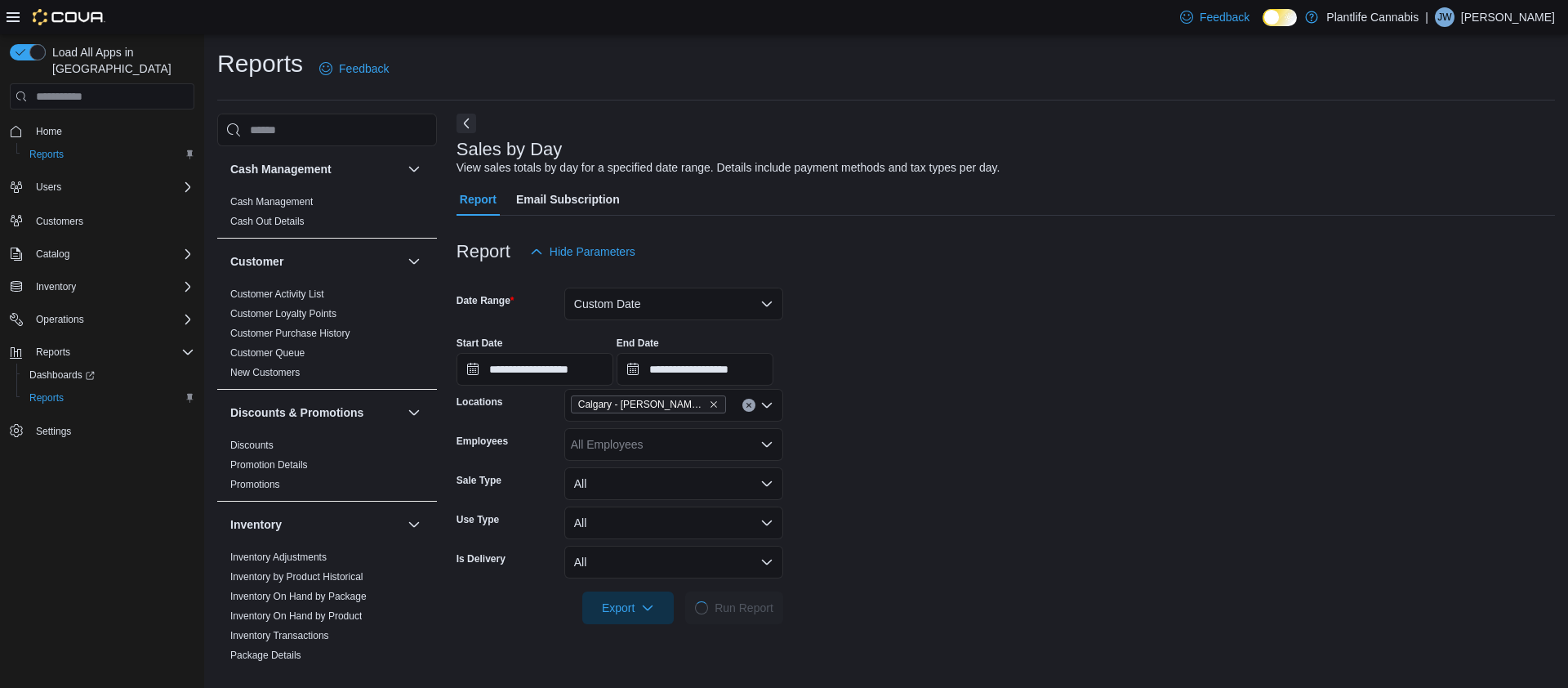
click at [856, 416] on form "**********" at bounding box center [1006, 446] width 1098 height 356
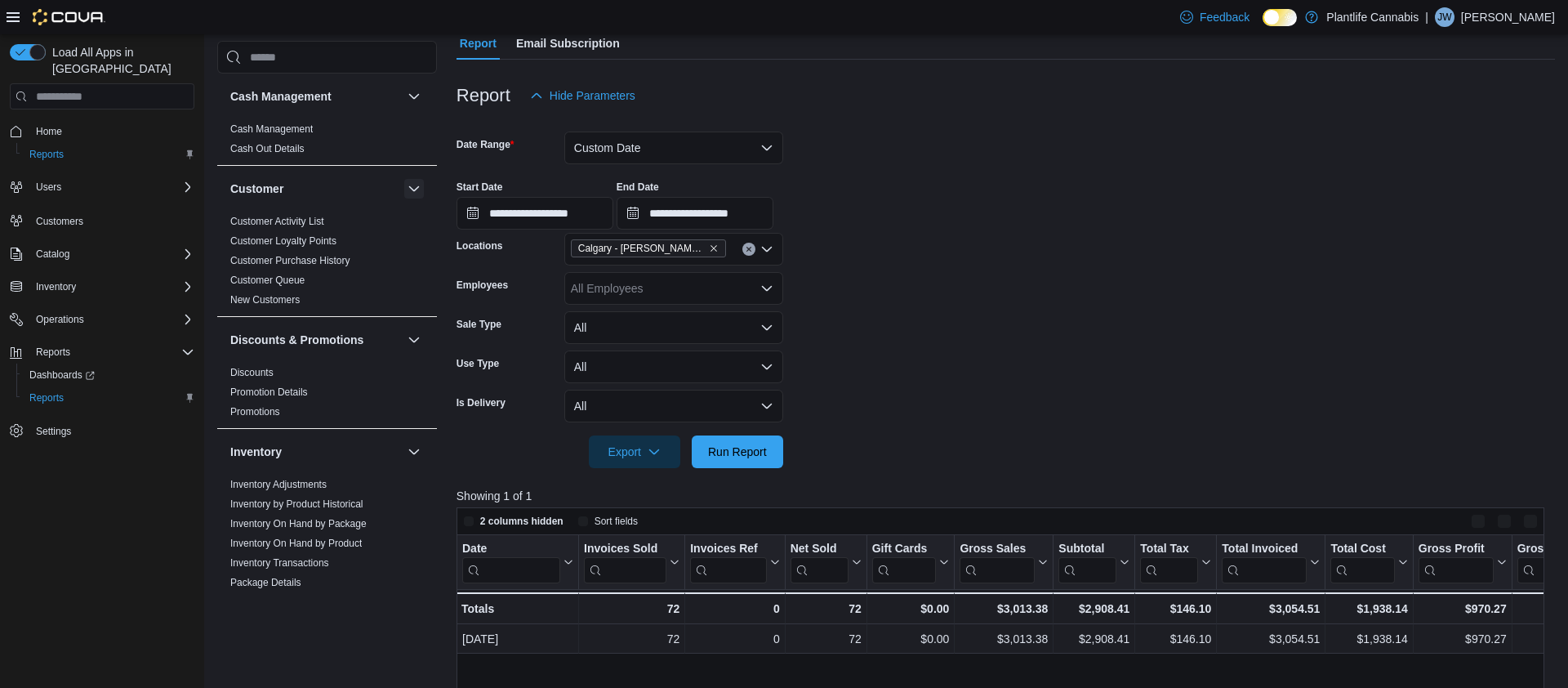
scroll to position [152, 0]
click at [652, 161] on button "Custom Date" at bounding box center [674, 150] width 219 height 33
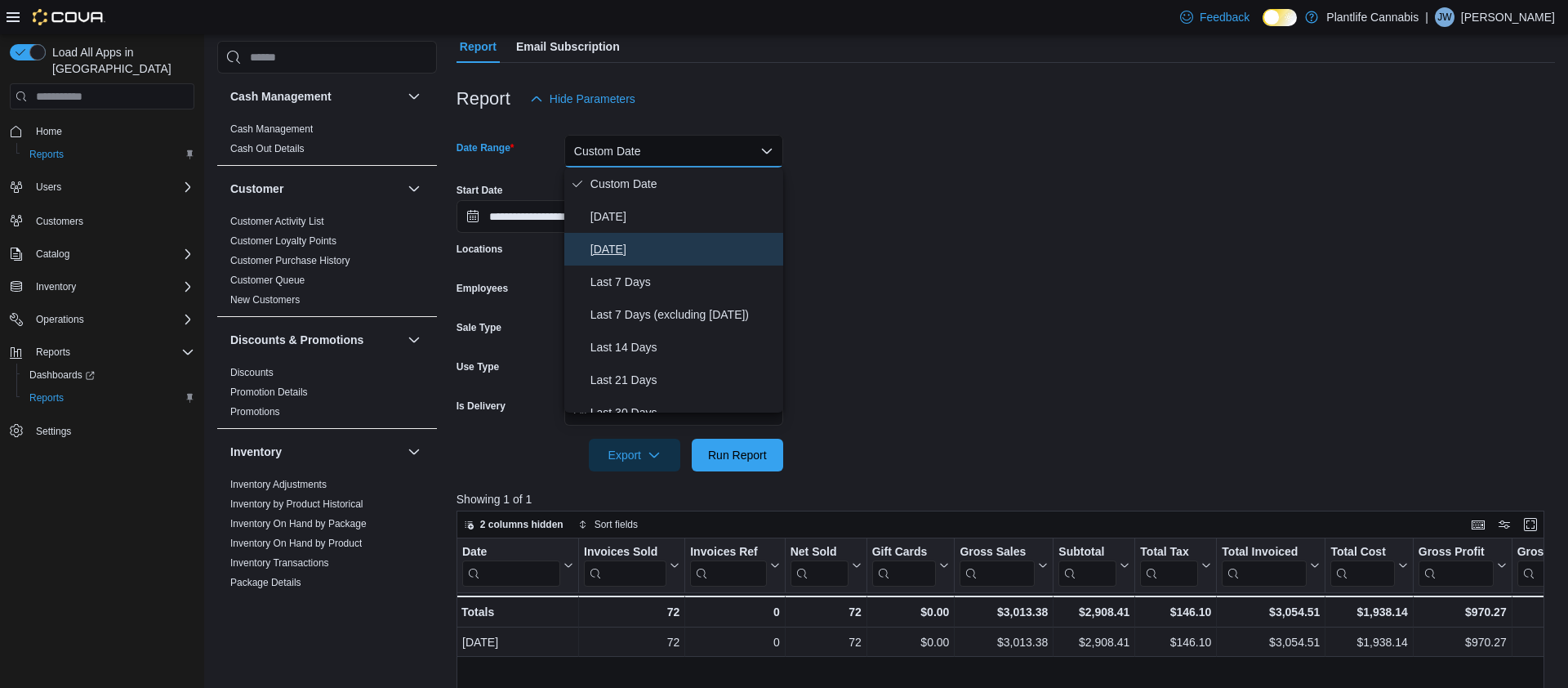
click at [711, 244] on span "Yesterday" at bounding box center [683, 249] width 186 height 20
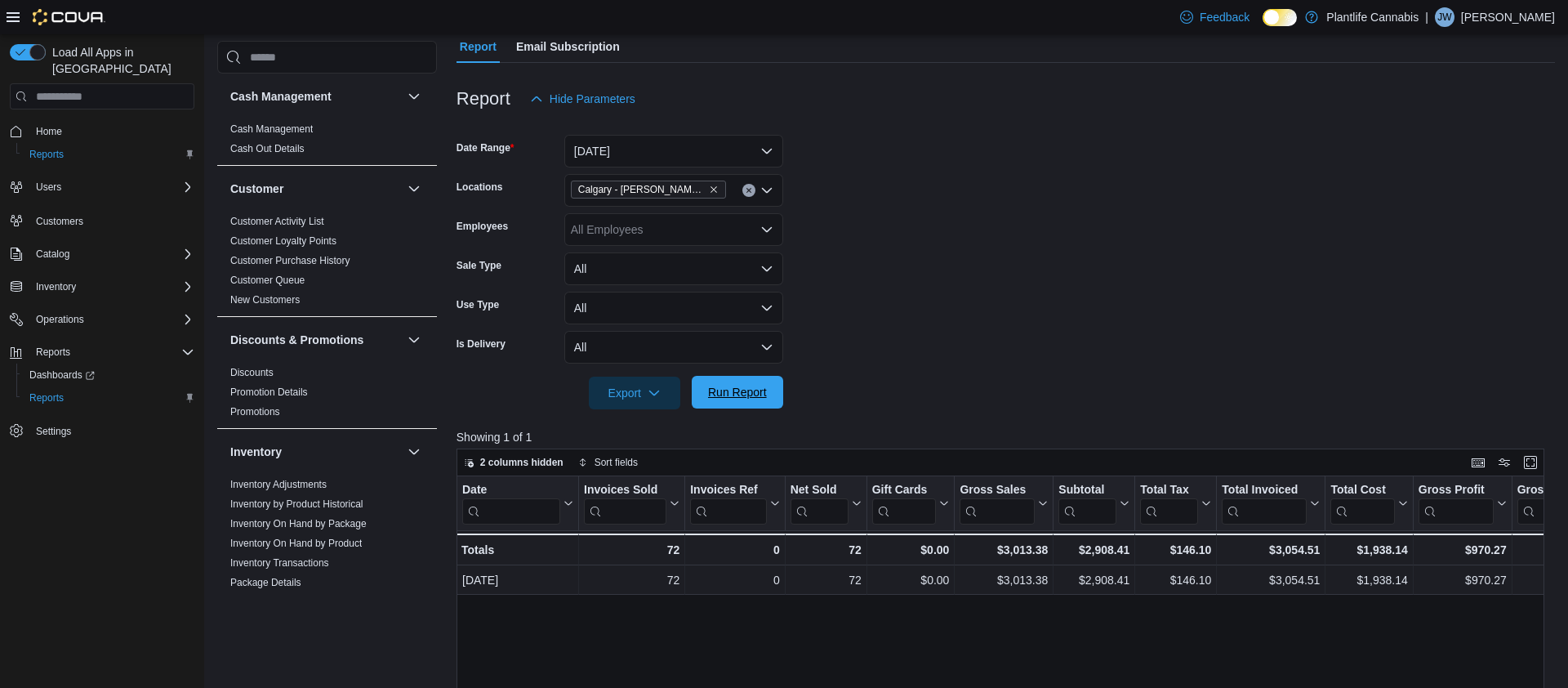
click at [739, 390] on span "Run Report" at bounding box center [737, 392] width 59 height 16
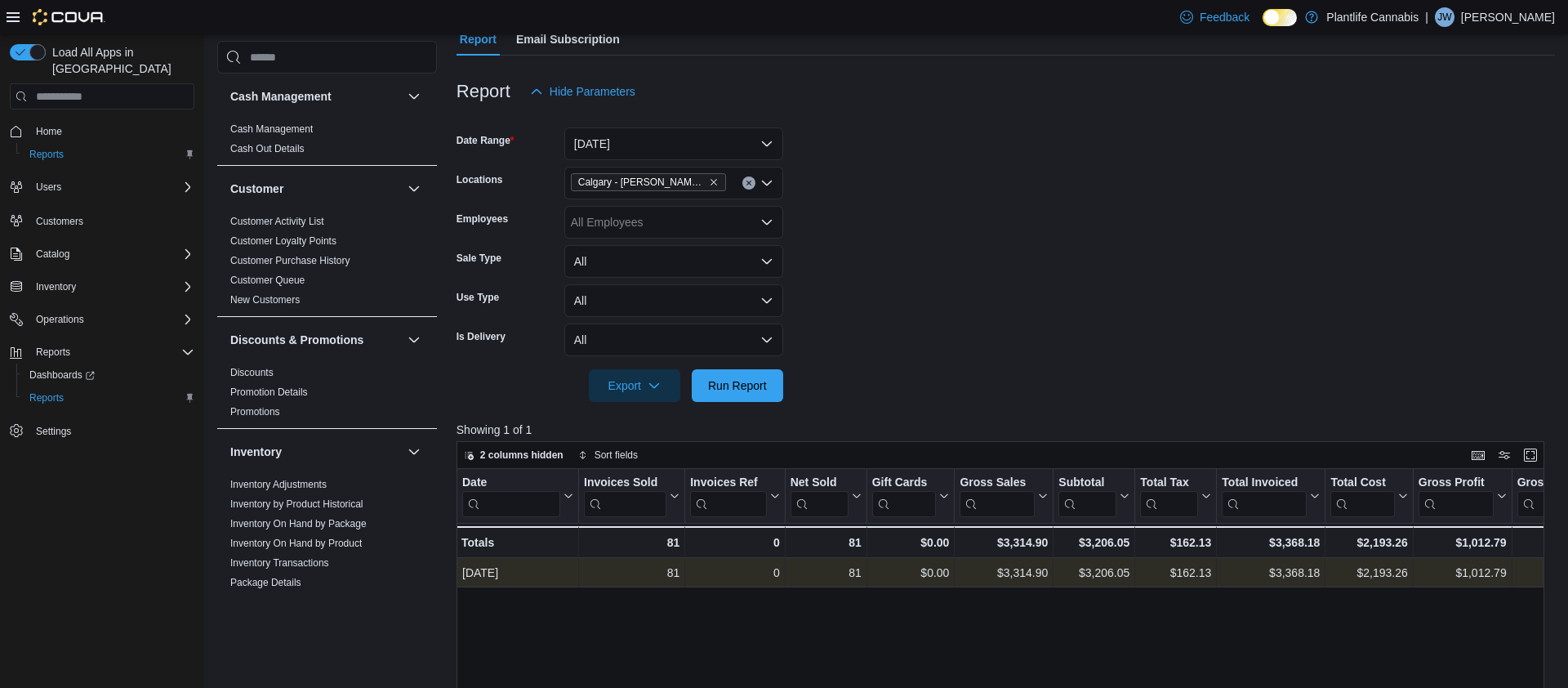
scroll to position [0, 89]
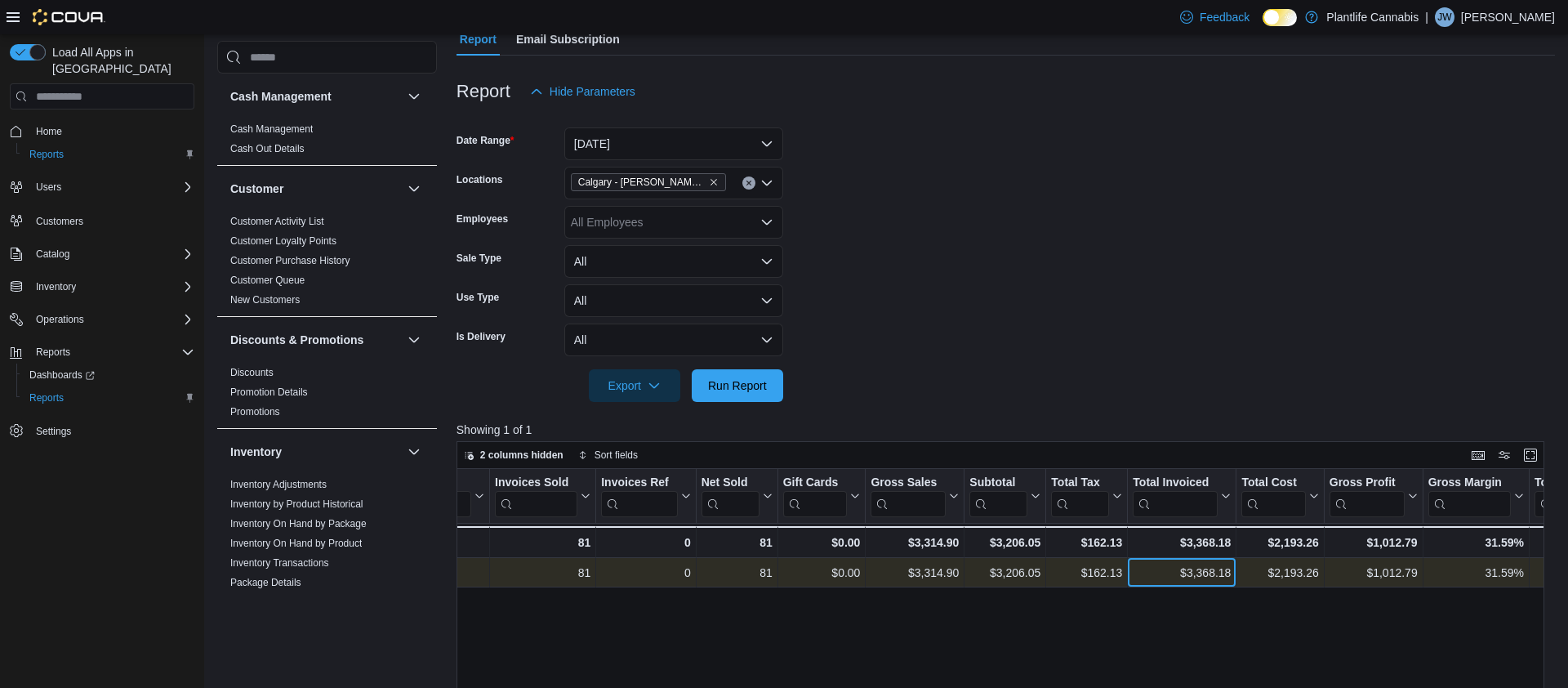
click at [1207, 574] on div "$3,368.18" at bounding box center [1182, 573] width 98 height 20
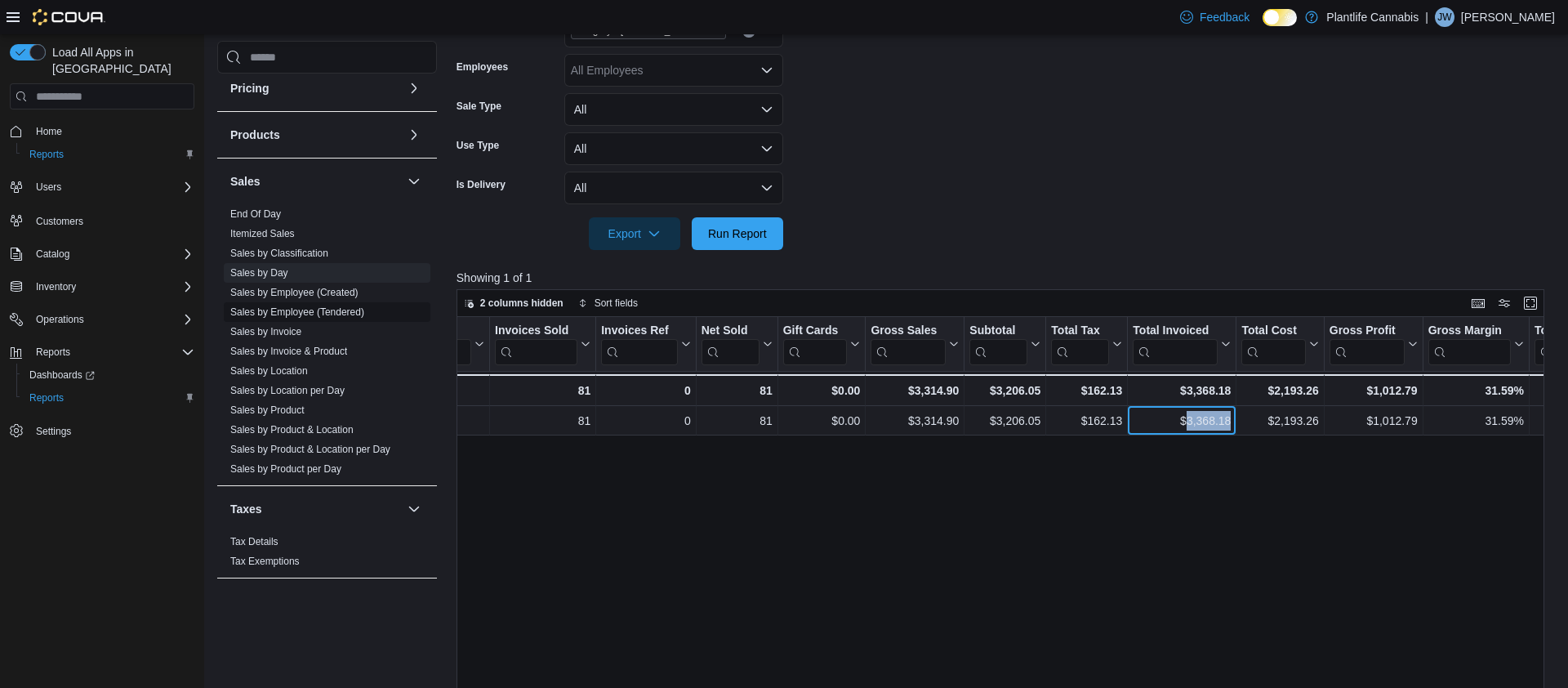
scroll to position [321, 0]
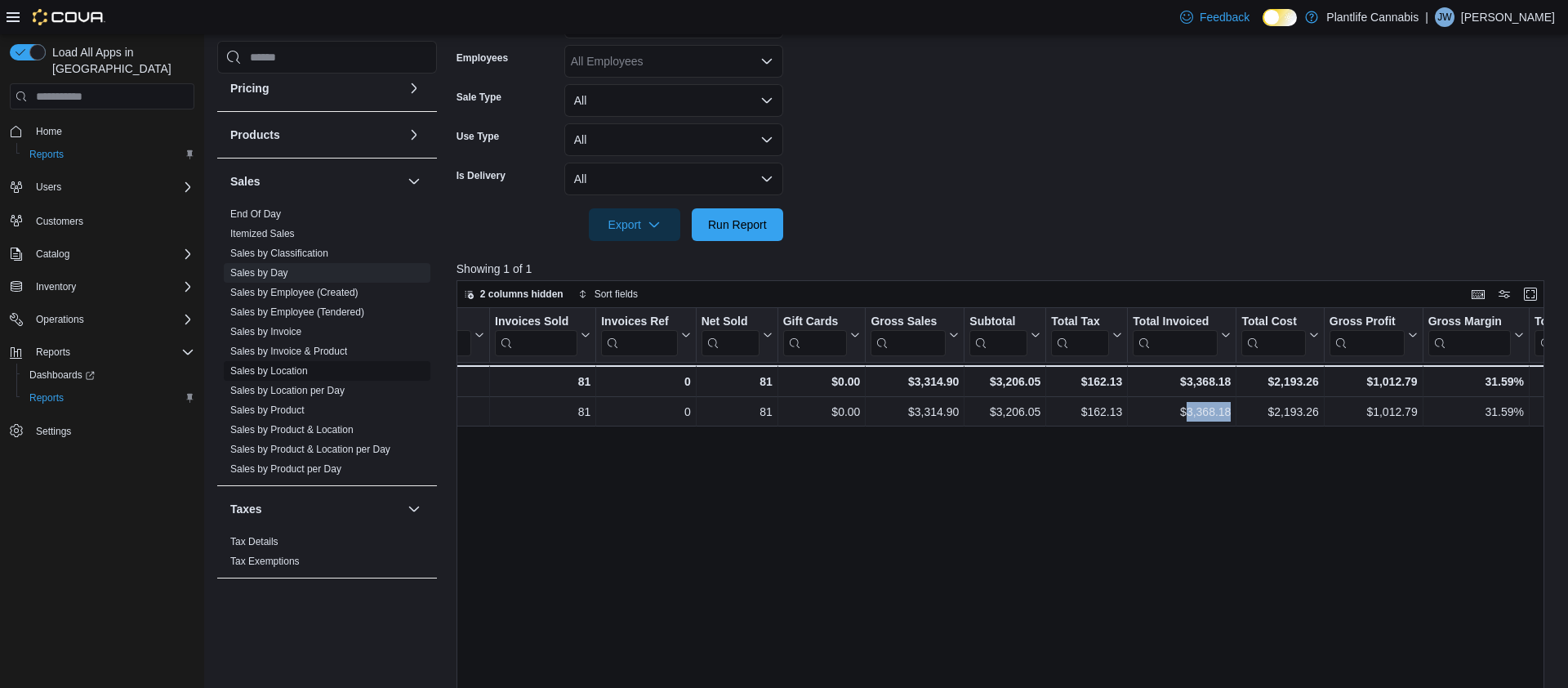
click at [298, 370] on link "Sales by Location" at bounding box center [269, 370] width 78 height 11
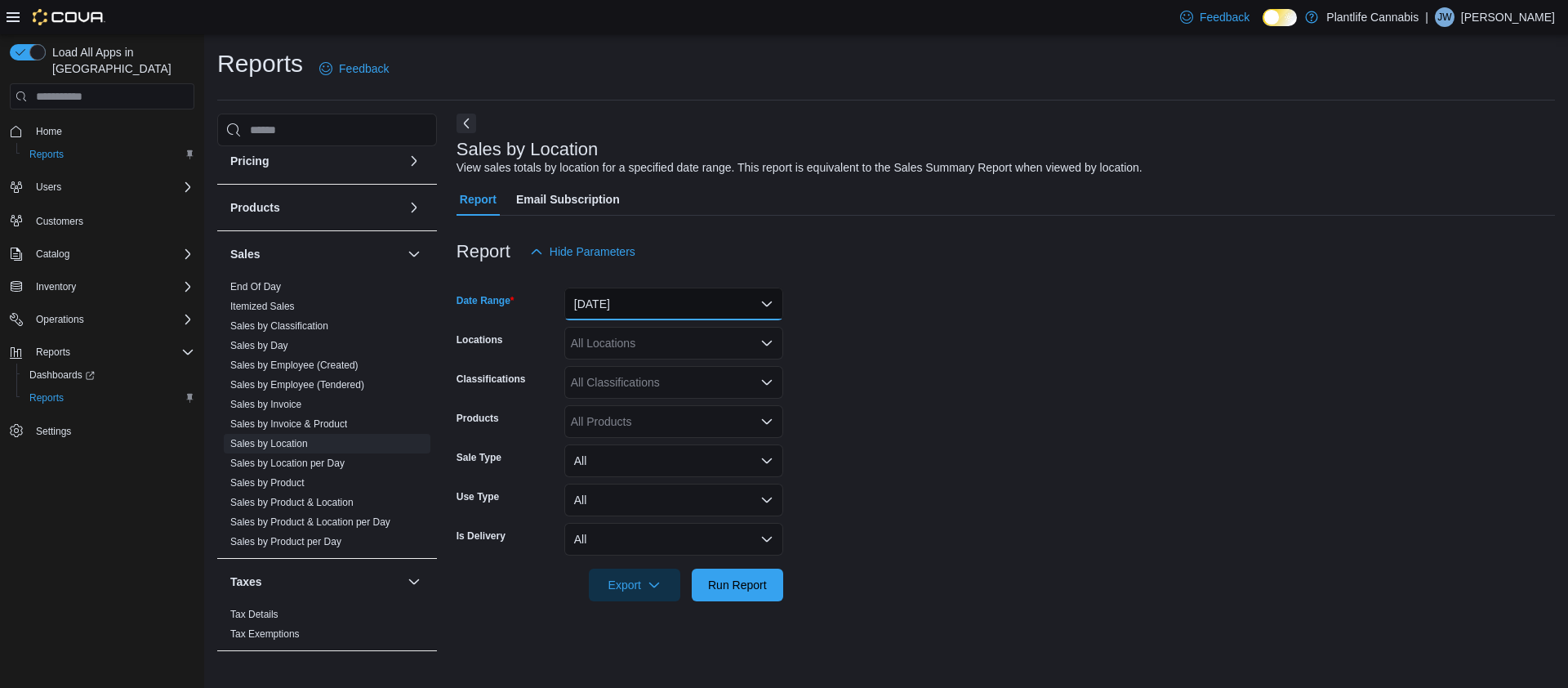
click at [652, 293] on button "Yesterday" at bounding box center [674, 304] width 219 height 33
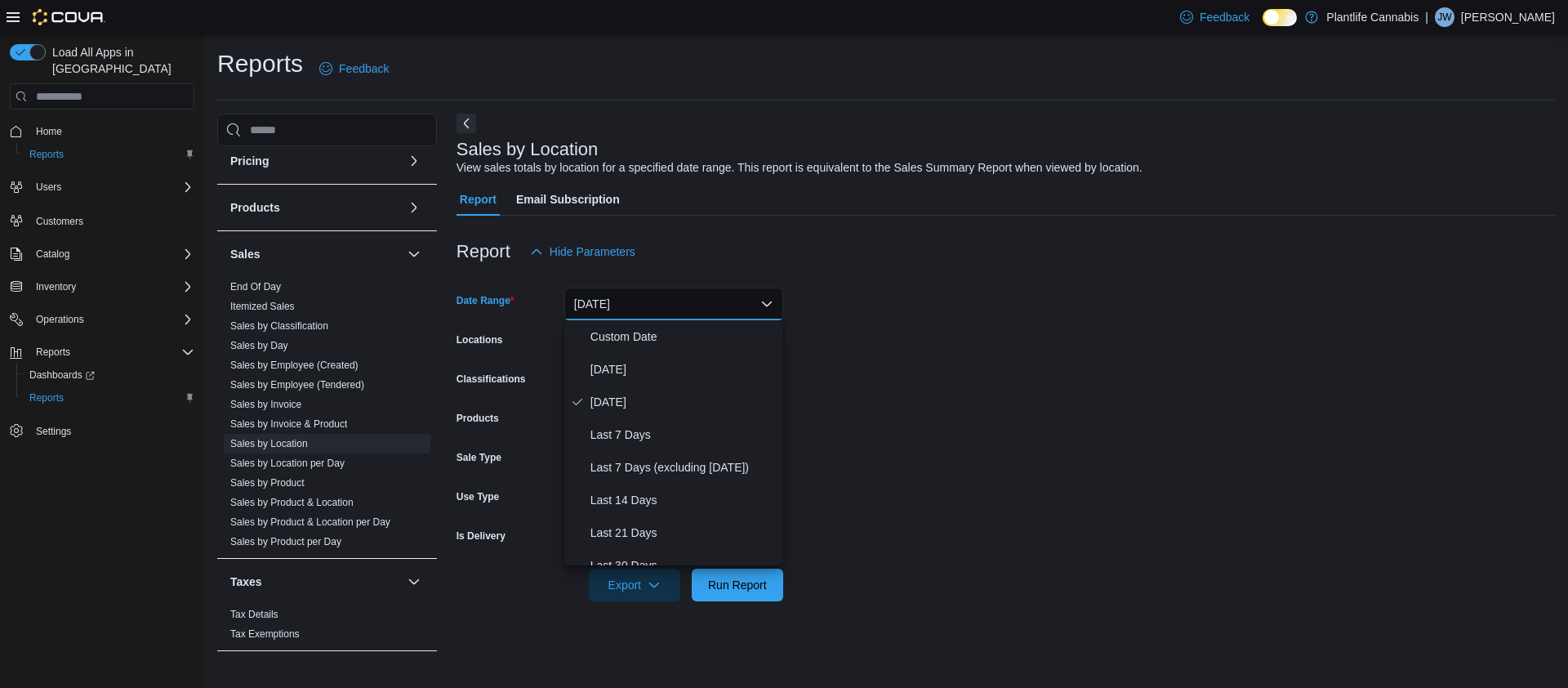
click at [1224, 343] on form "Date Range Yesterday Locations All Locations Classifications All Classification…" at bounding box center [1006, 434] width 1098 height 334
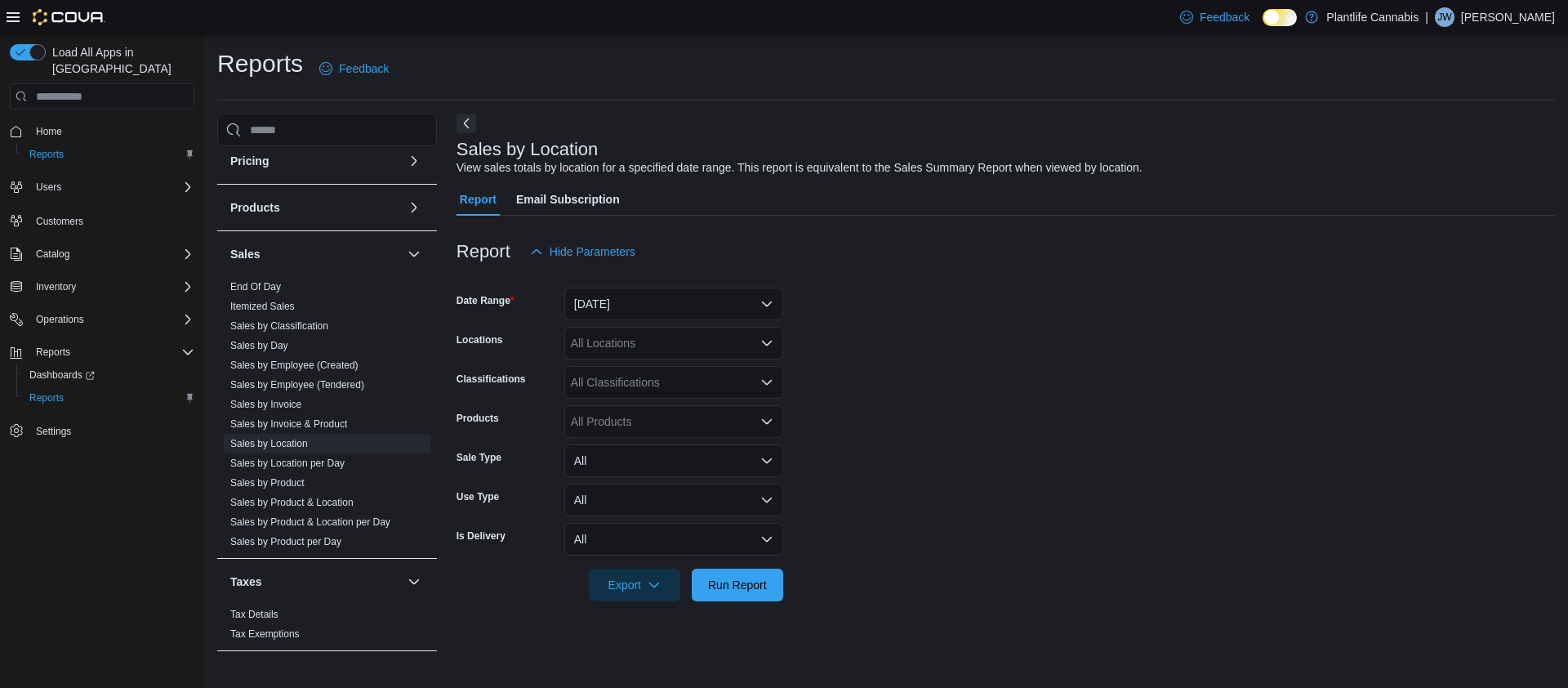
click at [646, 340] on div "All Locations" at bounding box center [674, 343] width 219 height 33
type input "****"
click at [685, 376] on span "Calgary - [PERSON_NAME] Regional" at bounding box center [703, 370] width 192 height 16
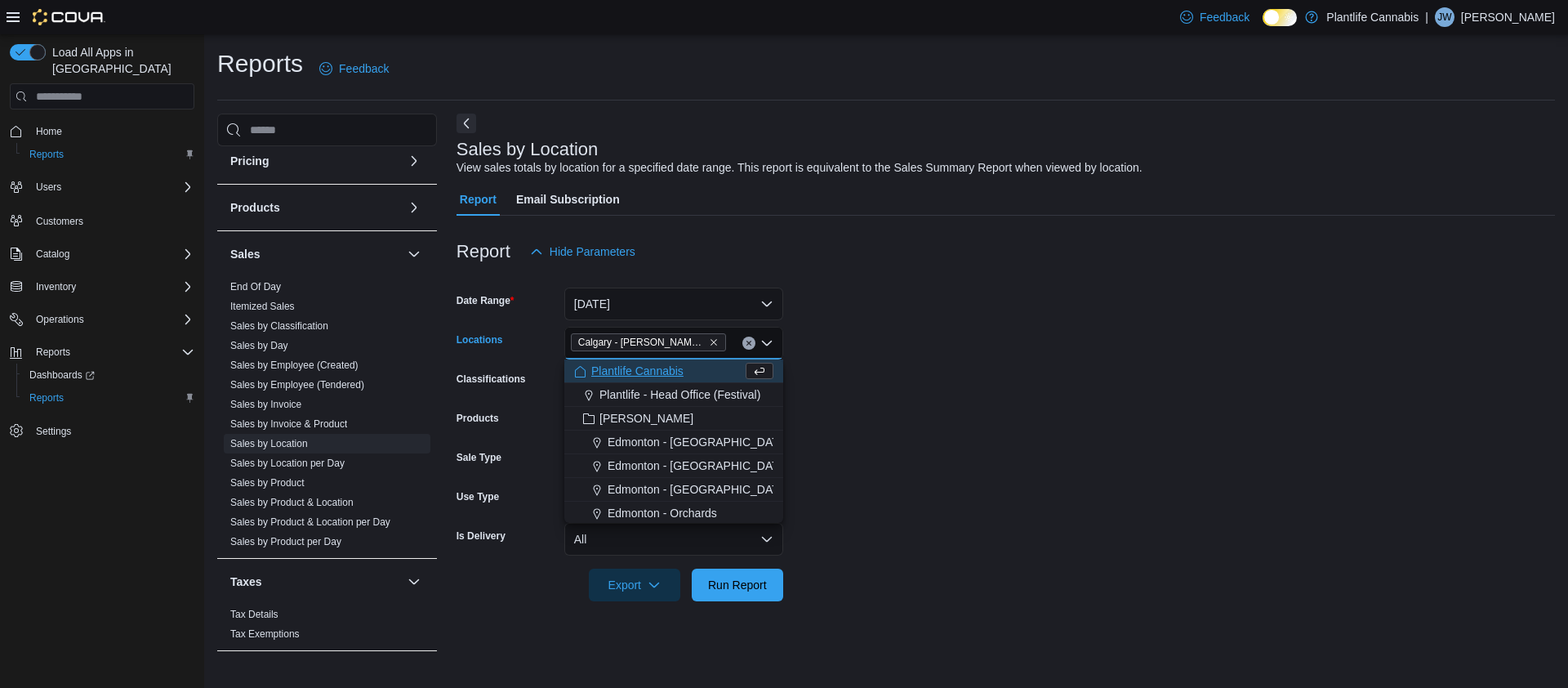
click at [1412, 408] on form "Date Range Yesterday Locations Calgary - Shepard Regional Combo box. Selected. …" at bounding box center [1006, 434] width 1098 height 334
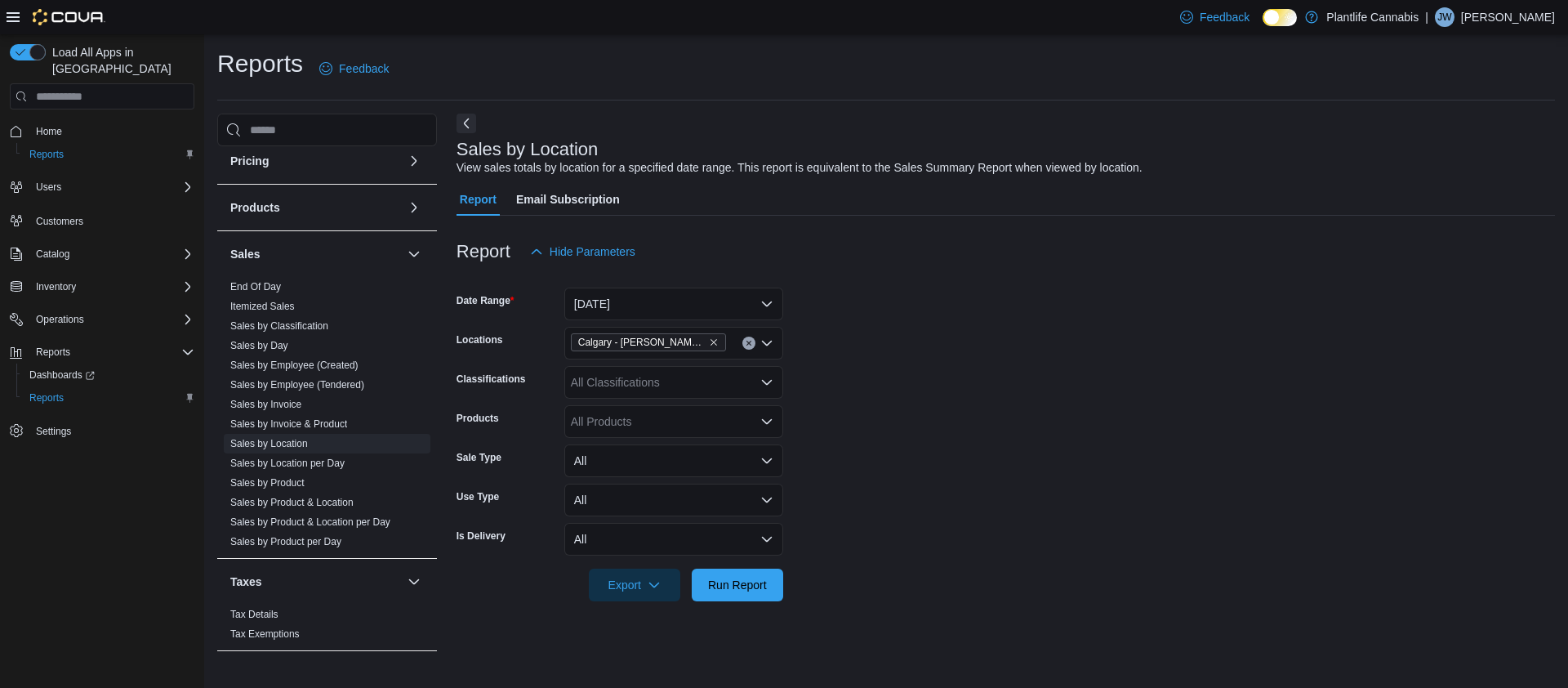
click at [707, 622] on div "Sales by Location View sales totals by location for a specified date range. Thi…" at bounding box center [1006, 387] width 1098 height 549
click at [726, 591] on span "Run Report" at bounding box center [737, 583] width 59 height 16
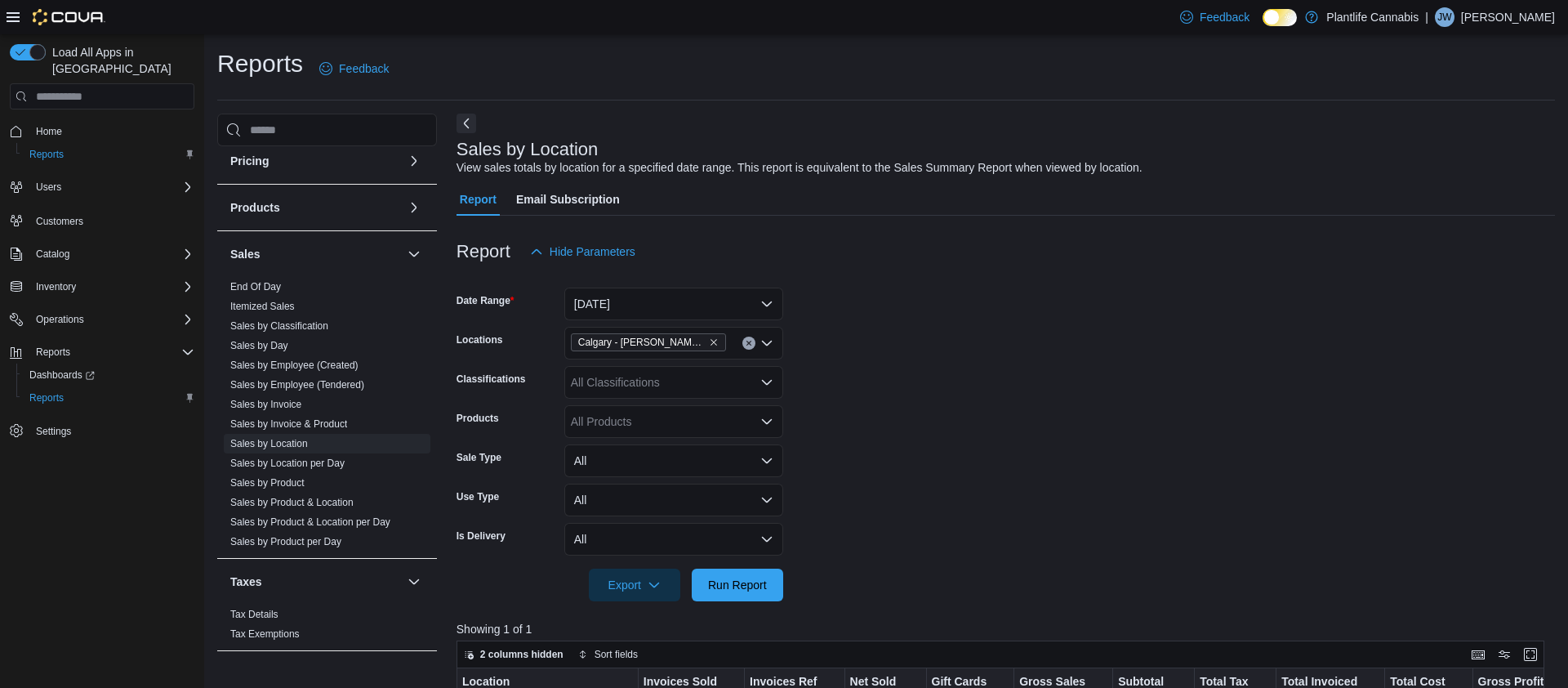
drag, startPoint x: 1009, startPoint y: 441, endPoint x: 995, endPoint y: 440, distance: 14.0
click at [1009, 441] on form "Date Range Yesterday Locations Calgary - Shepard Regional Classifications All C…" at bounding box center [1006, 434] width 1098 height 334
click at [748, 575] on span "Run Report" at bounding box center [738, 583] width 72 height 33
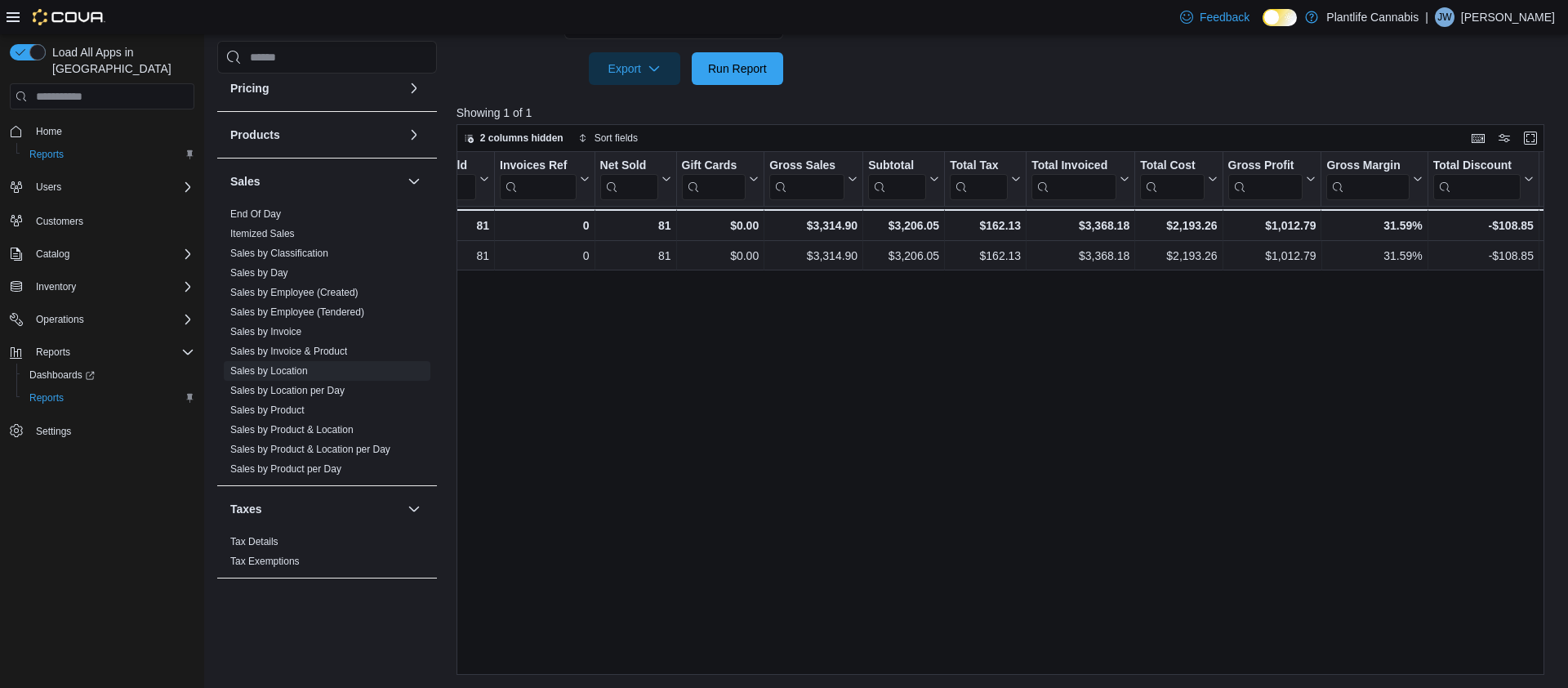
scroll to position [0, 251]
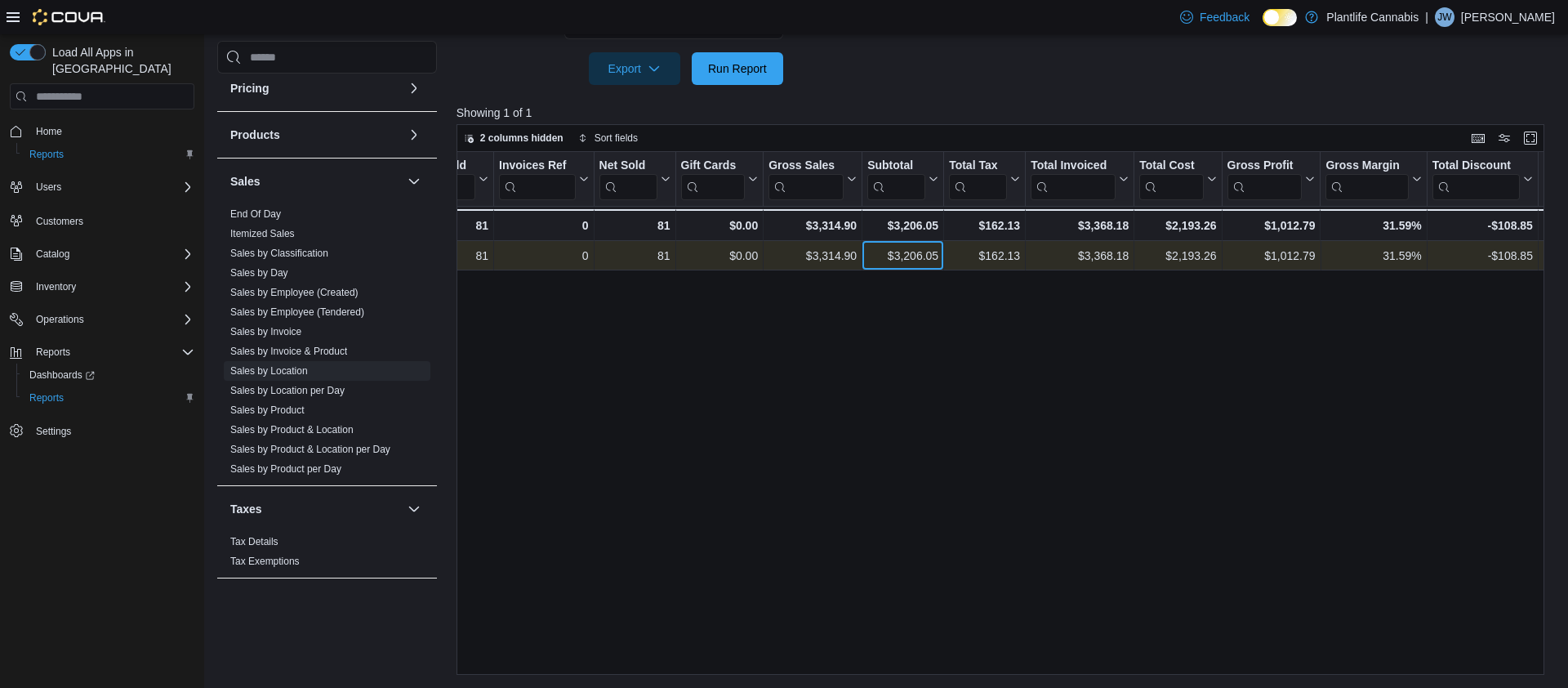
click at [905, 258] on div "$3,206.05" at bounding box center [902, 256] width 71 height 20
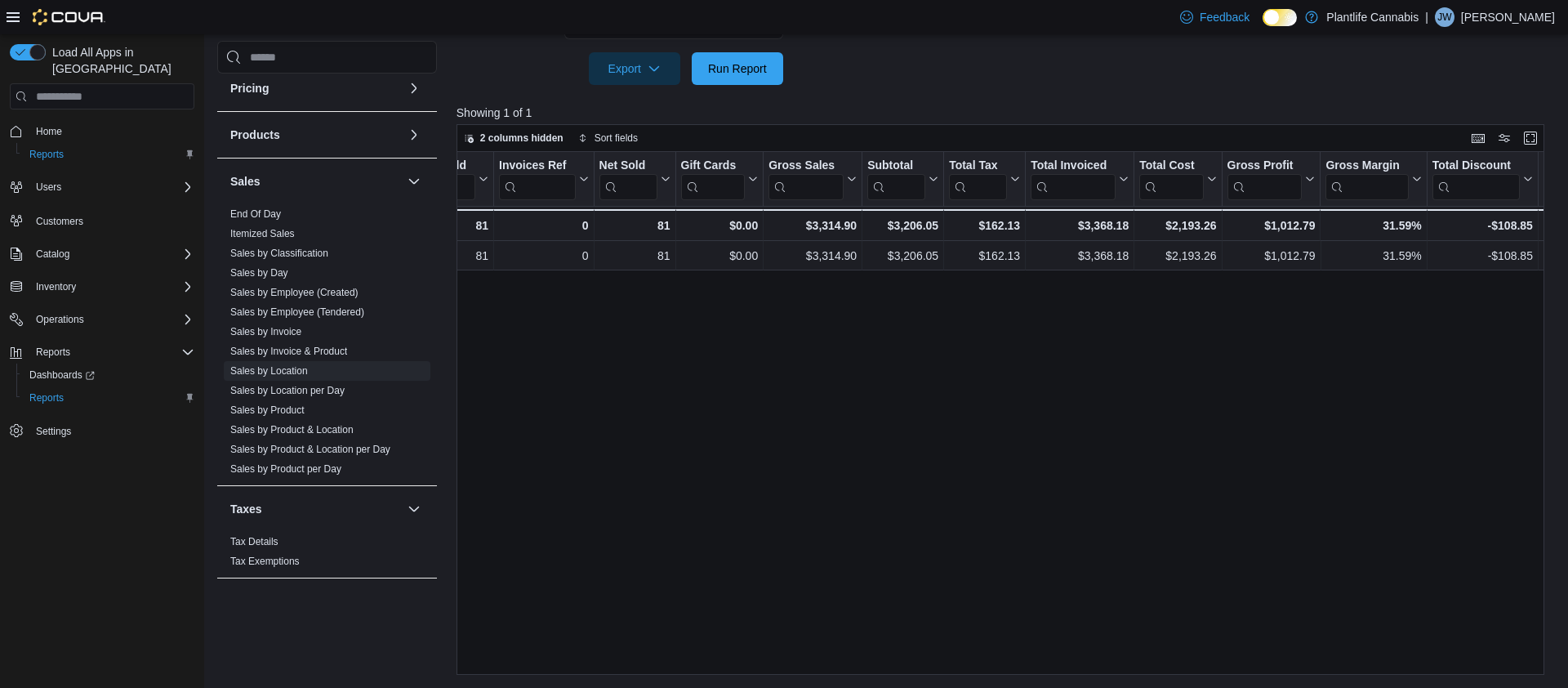
click at [1038, 406] on div "Location Click to view column header actions Invoices Sold Click to view column…" at bounding box center [1001, 413] width 1088 height 523
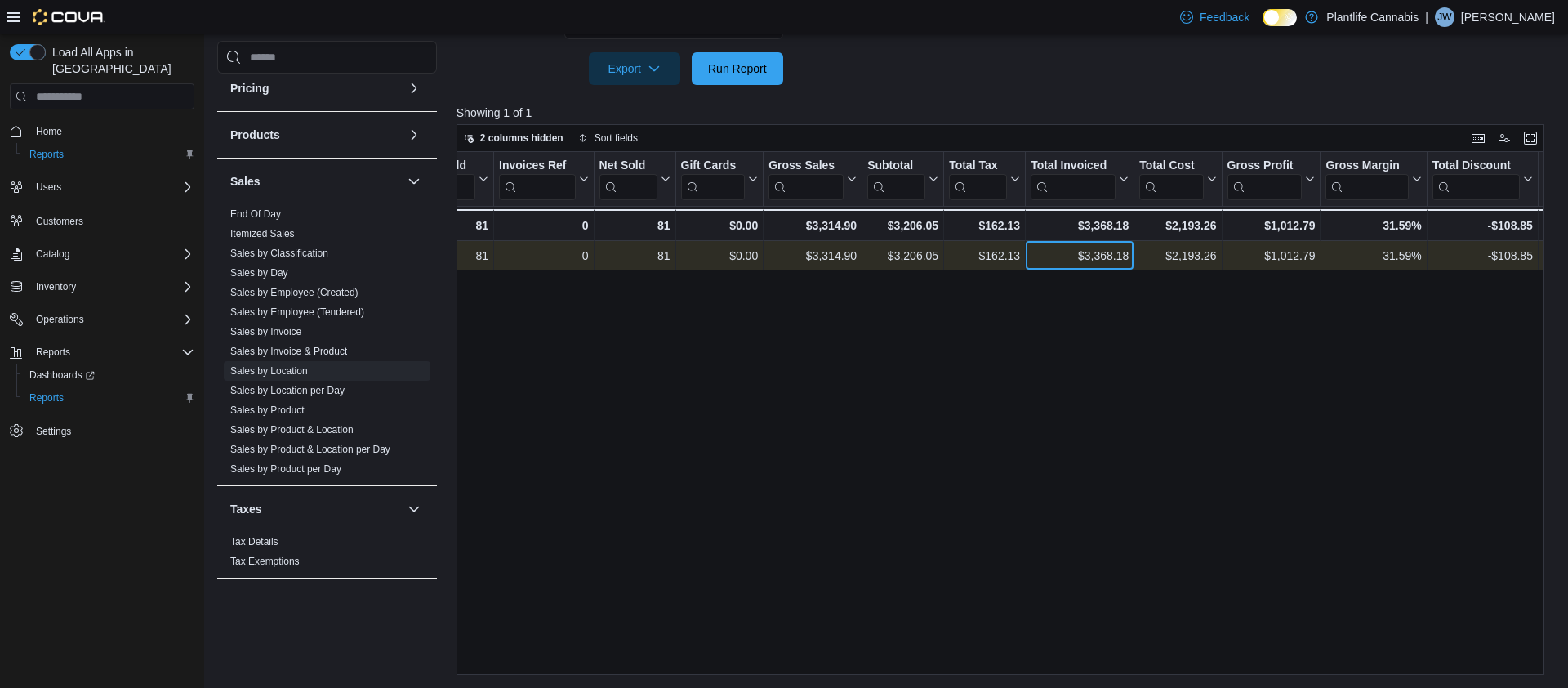
click at [1105, 254] on div "$3,368.18" at bounding box center [1079, 256] width 98 height 20
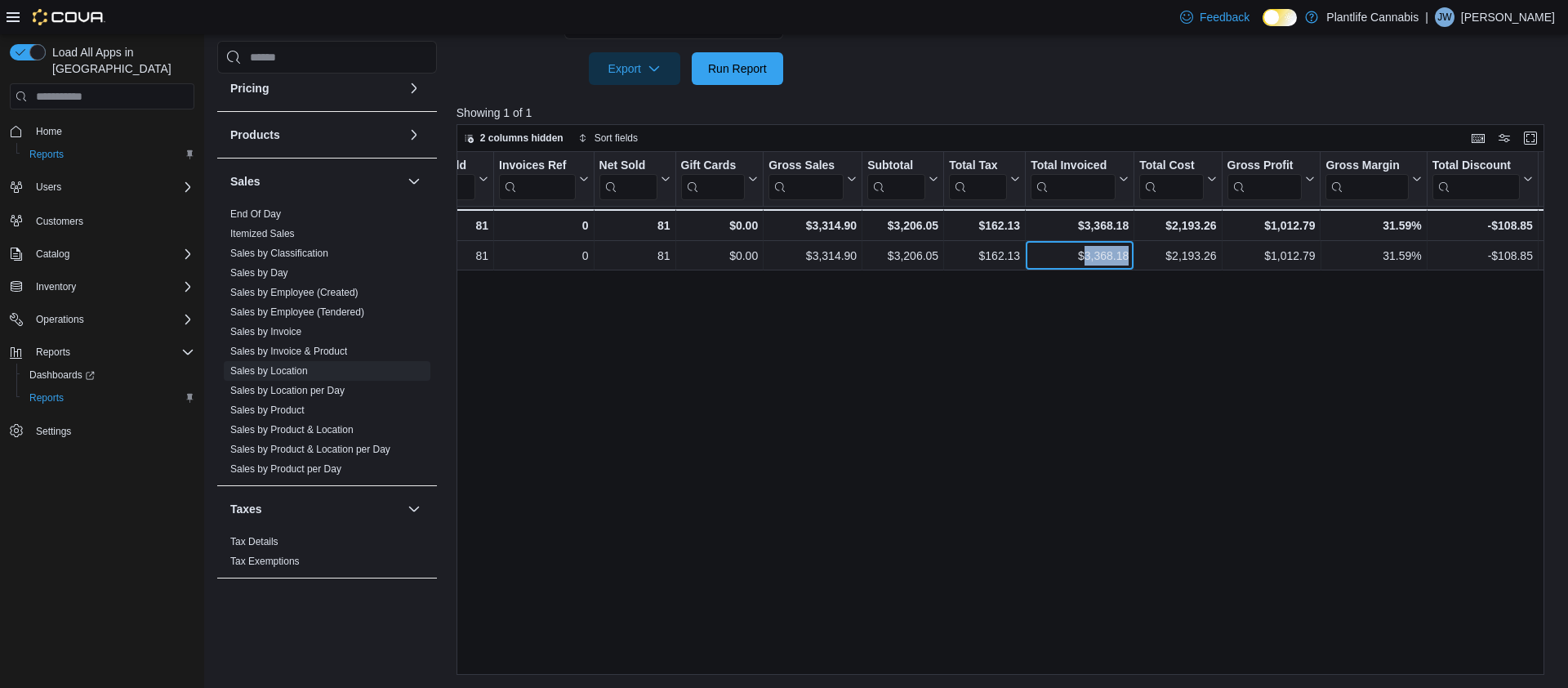
copy div "3,368.18"
click at [916, 429] on div "Location Click to view column header actions Invoices Sold Click to view column…" at bounding box center [1001, 413] width 1088 height 523
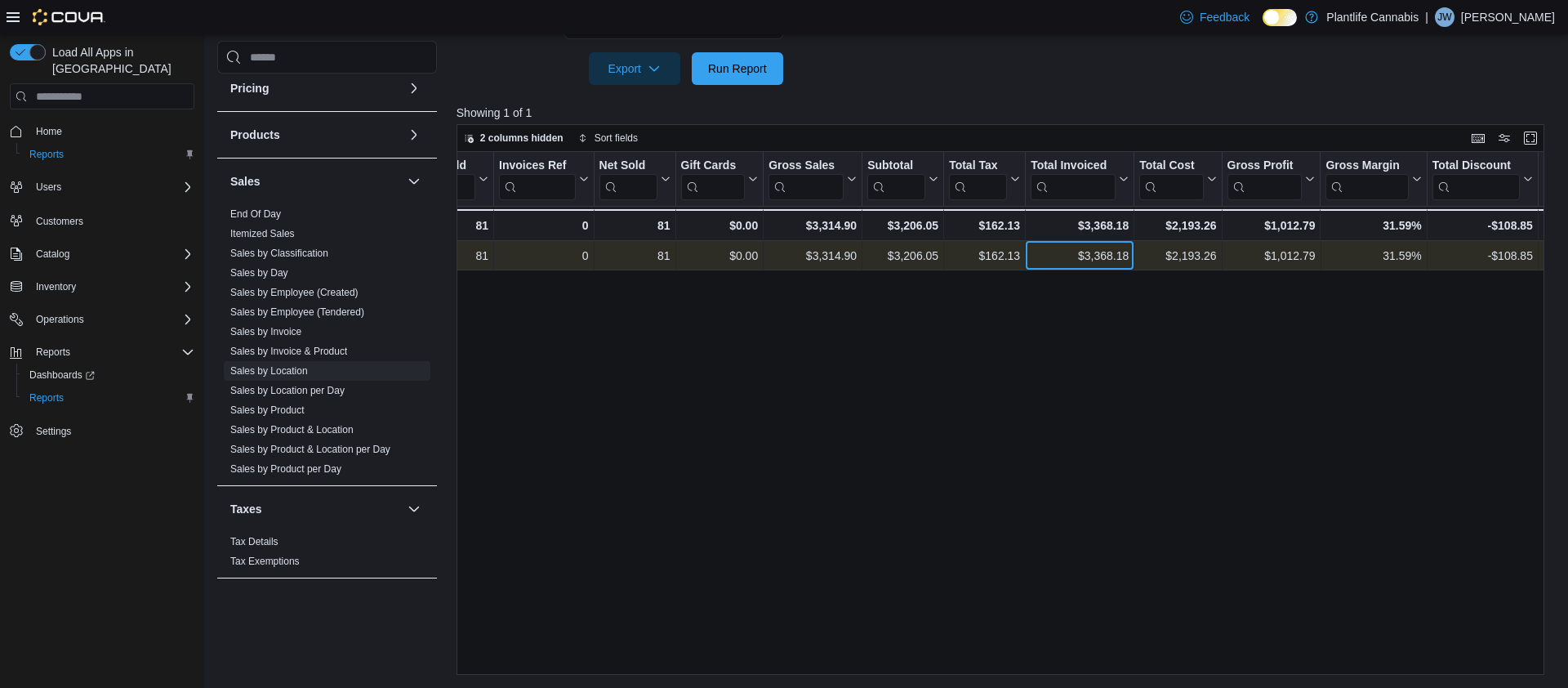
click at [1114, 252] on div "$3,368.18" at bounding box center [1079, 256] width 98 height 20
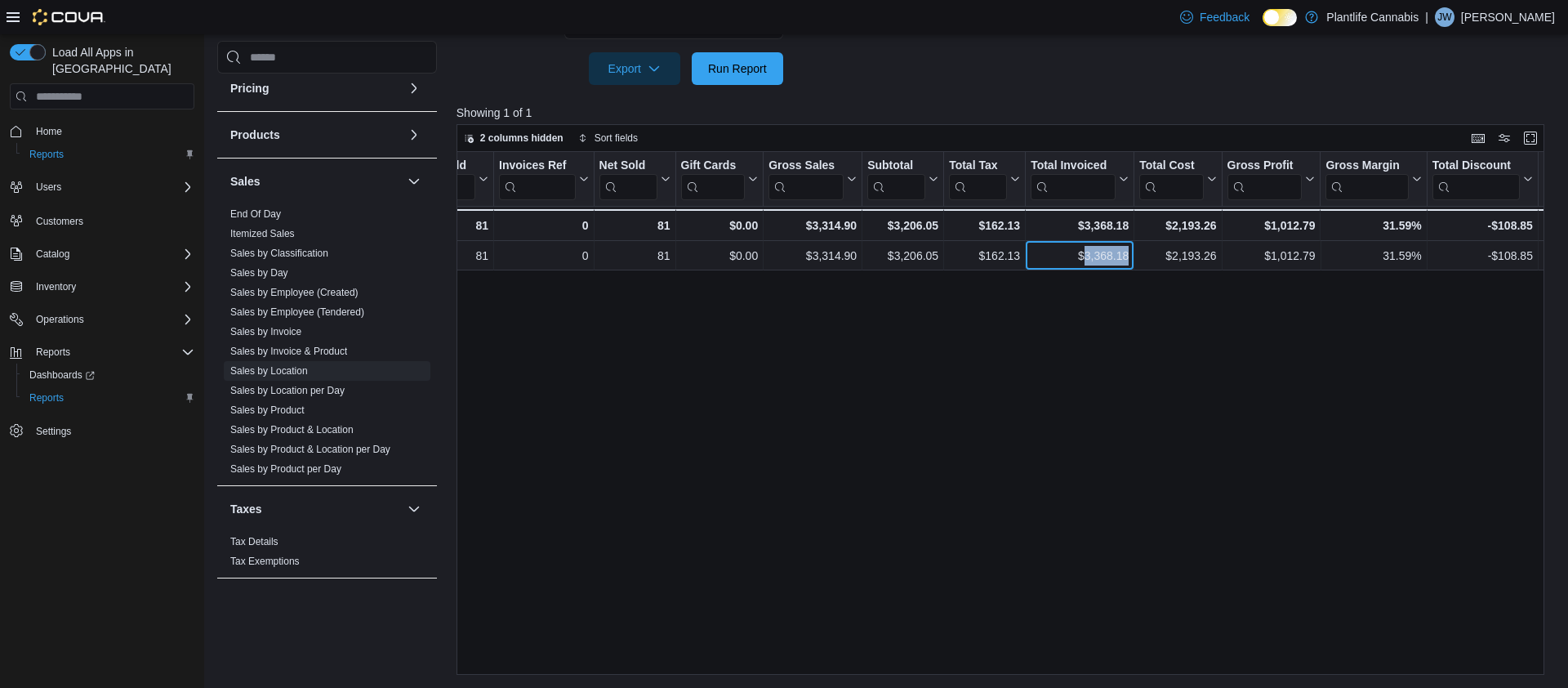
copy div "3,368.18"
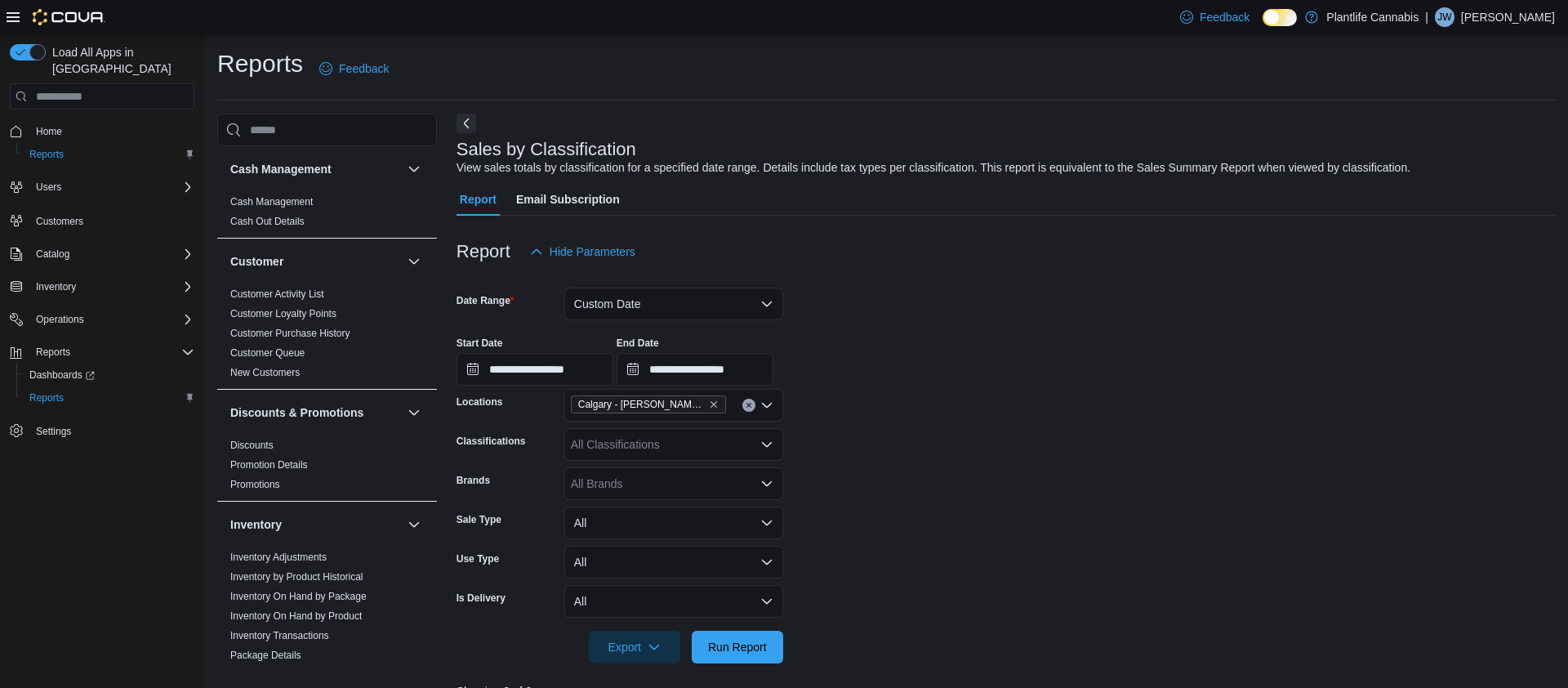
scroll to position [7, 0]
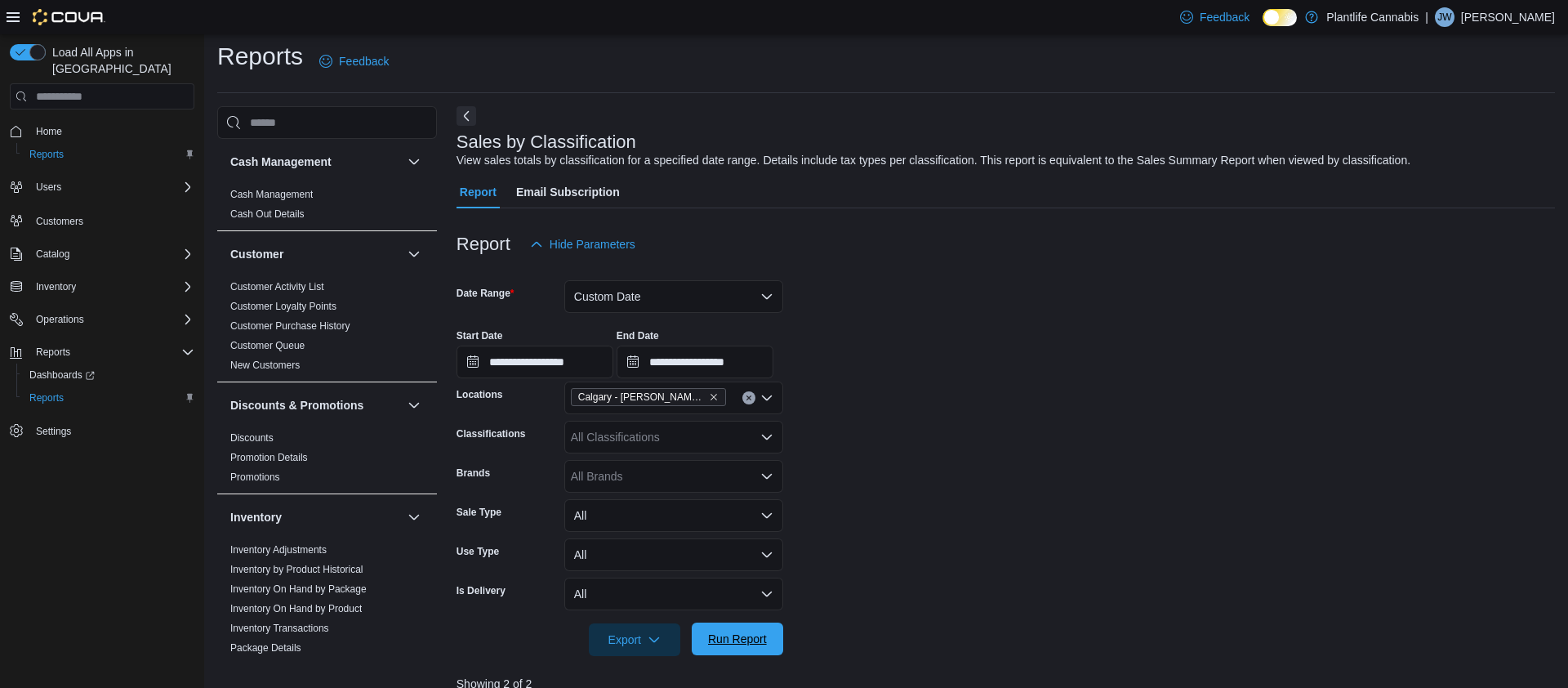
click at [716, 629] on span "Run Report" at bounding box center [738, 638] width 72 height 33
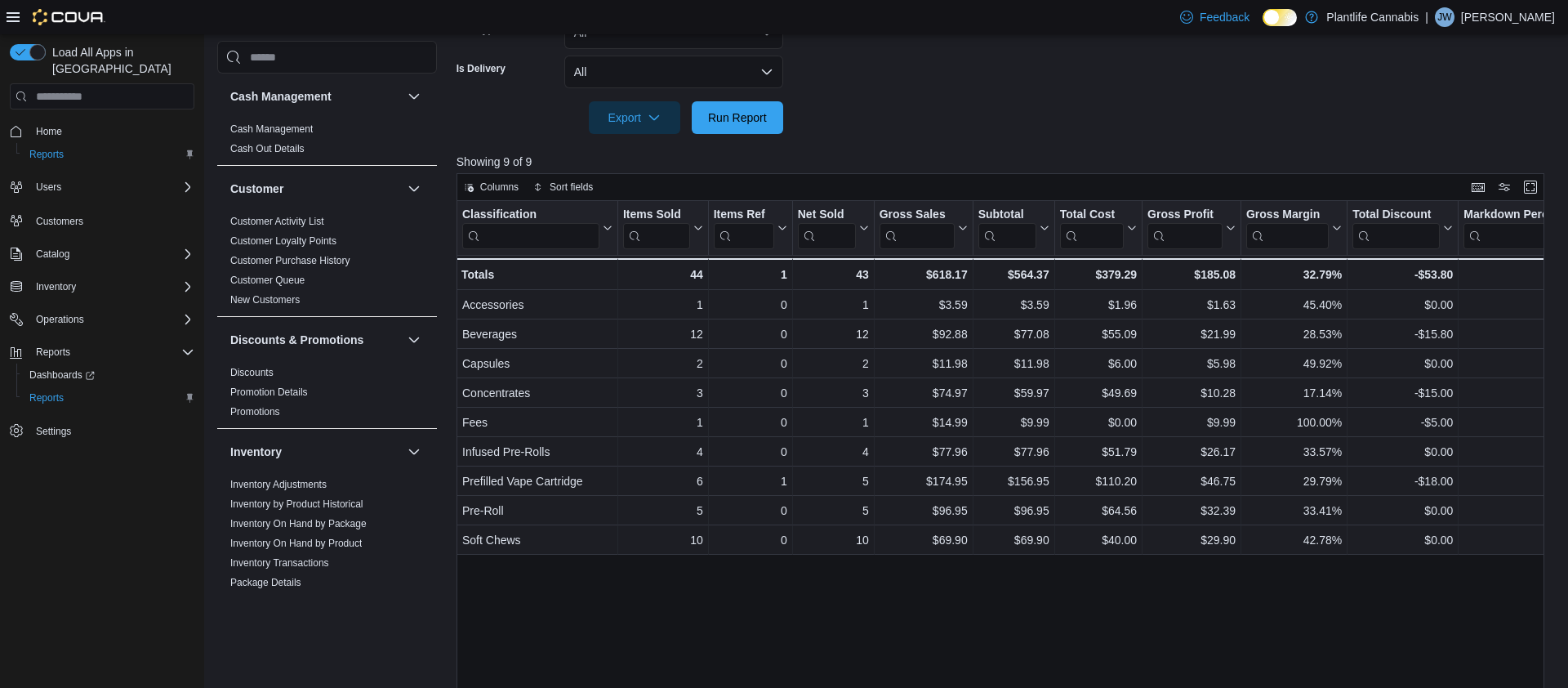
scroll to position [571, 0]
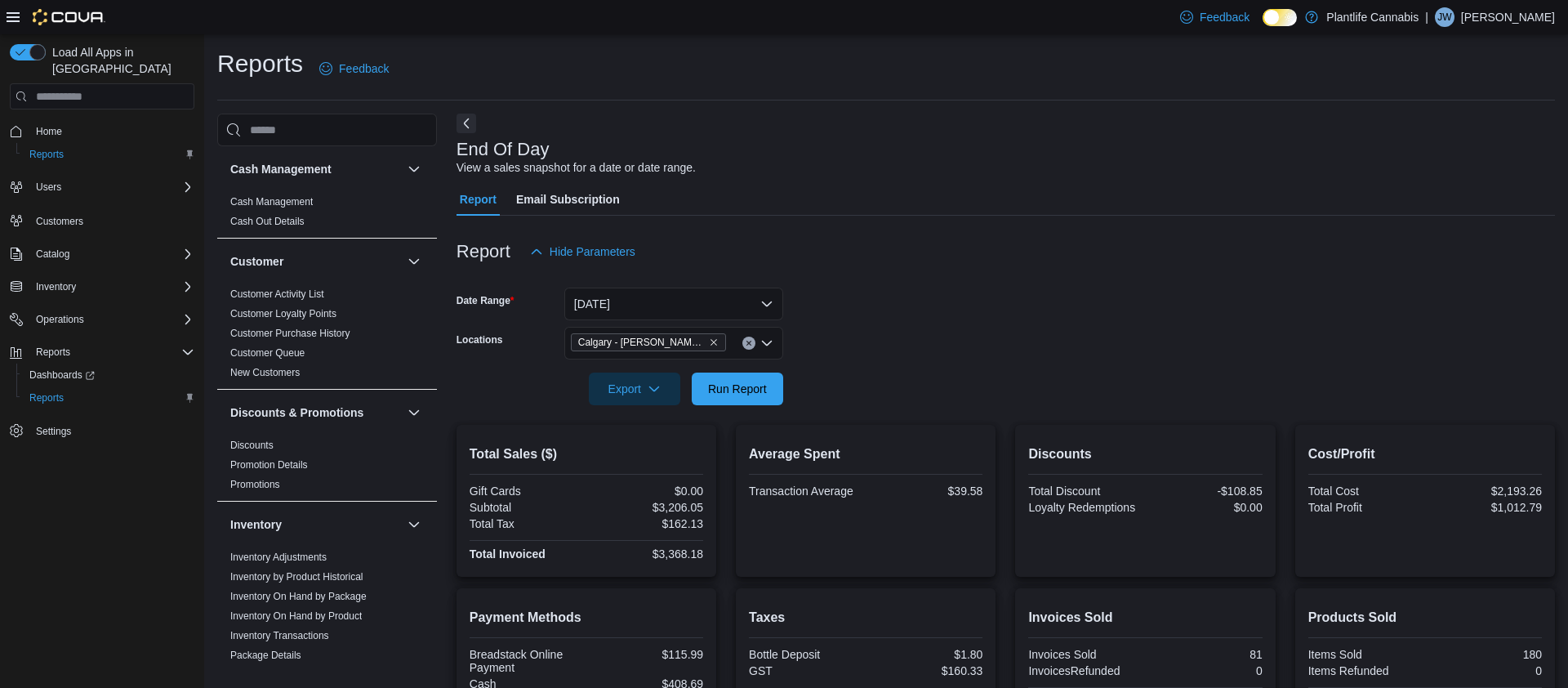
click at [771, 425] on div "Average Spent Transaction Average $39.58" at bounding box center [865, 501] width 260 height 152
click at [729, 394] on span "Run Report" at bounding box center [737, 387] width 59 height 16
click at [606, 293] on button "Yesterday" at bounding box center [674, 304] width 219 height 33
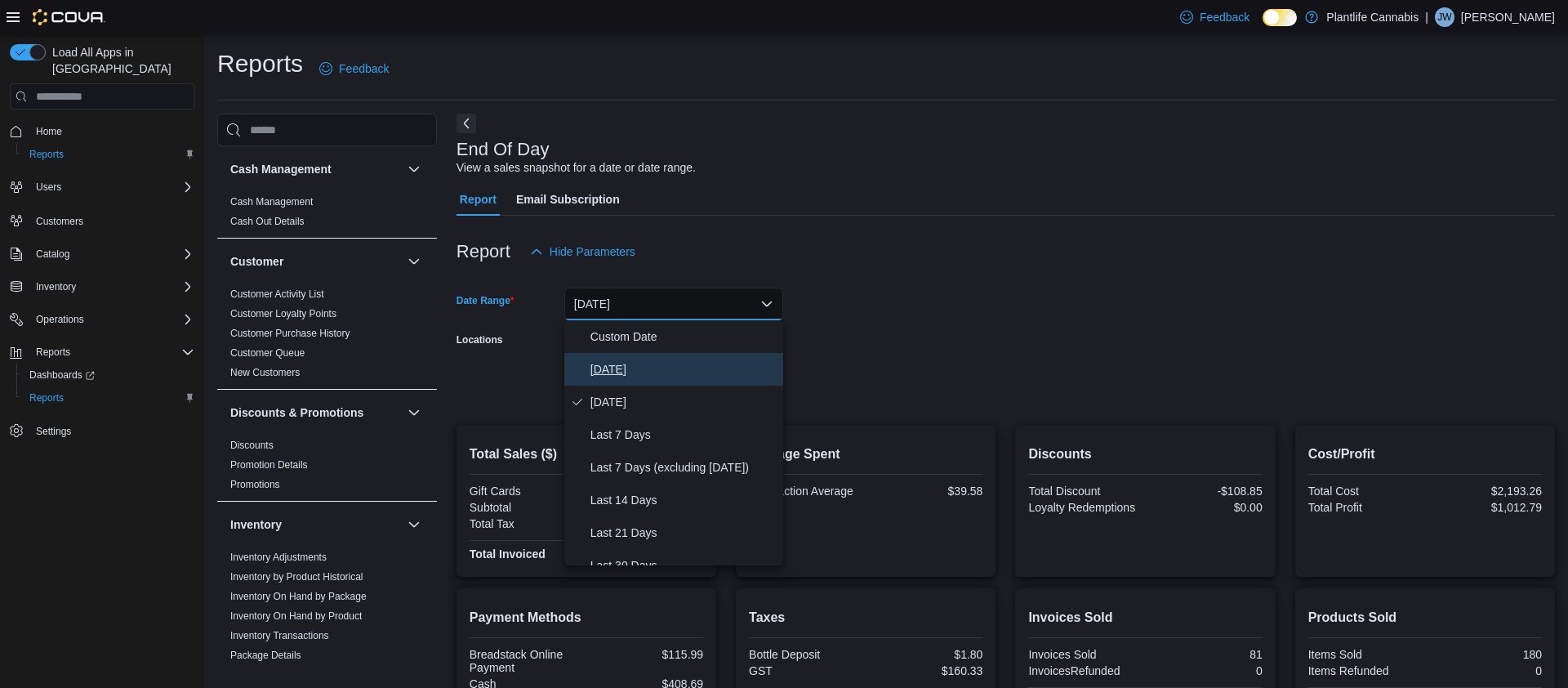
click at [638, 374] on span "Today" at bounding box center [683, 369] width 186 height 20
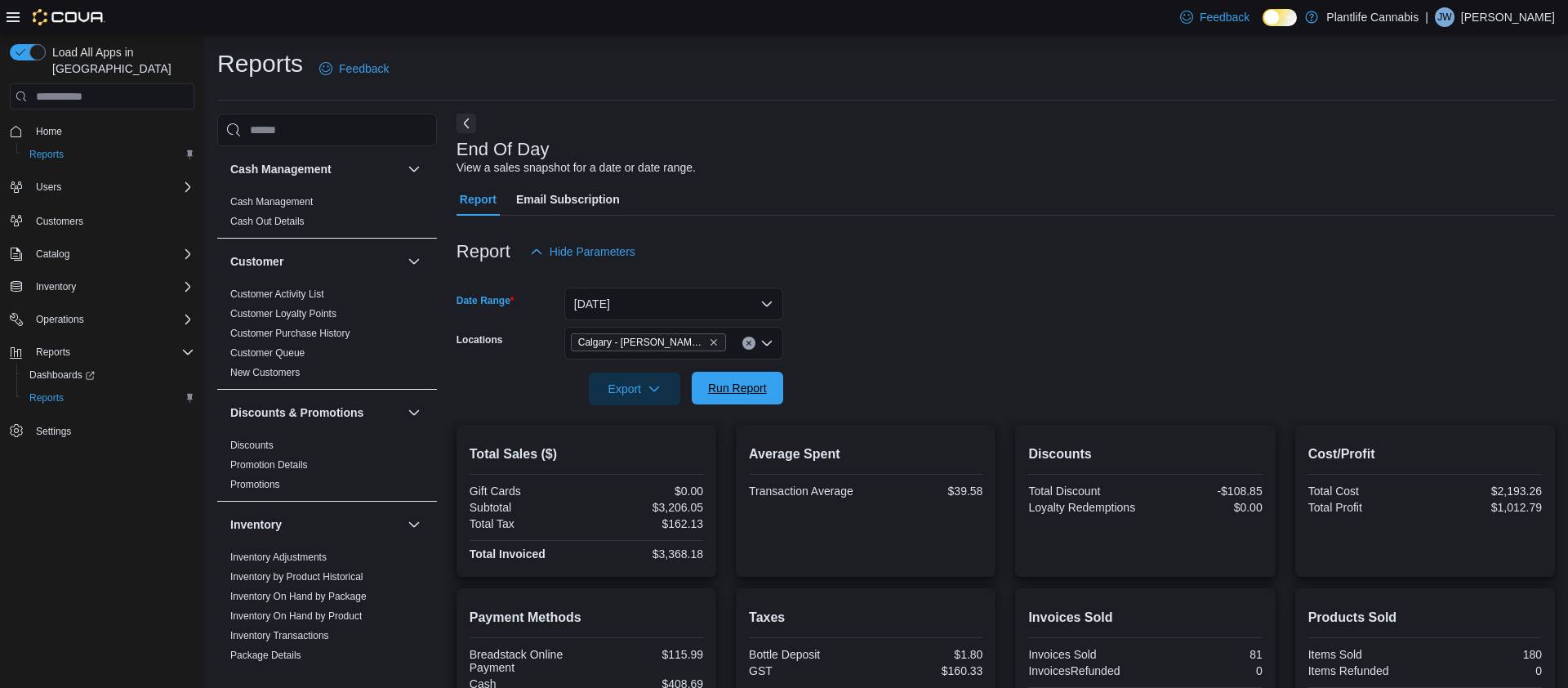
click at [729, 396] on span "Run Report" at bounding box center [738, 387] width 72 height 33
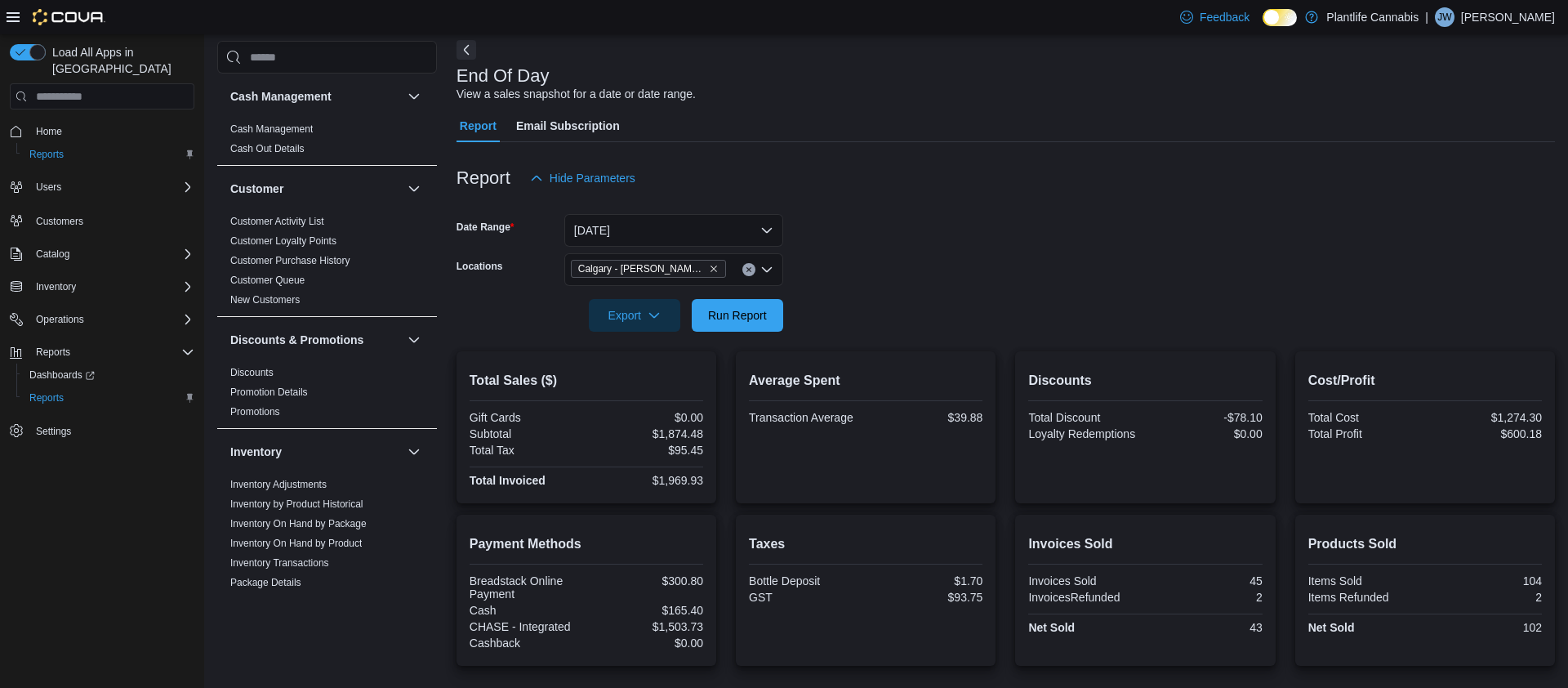
scroll to position [241, 0]
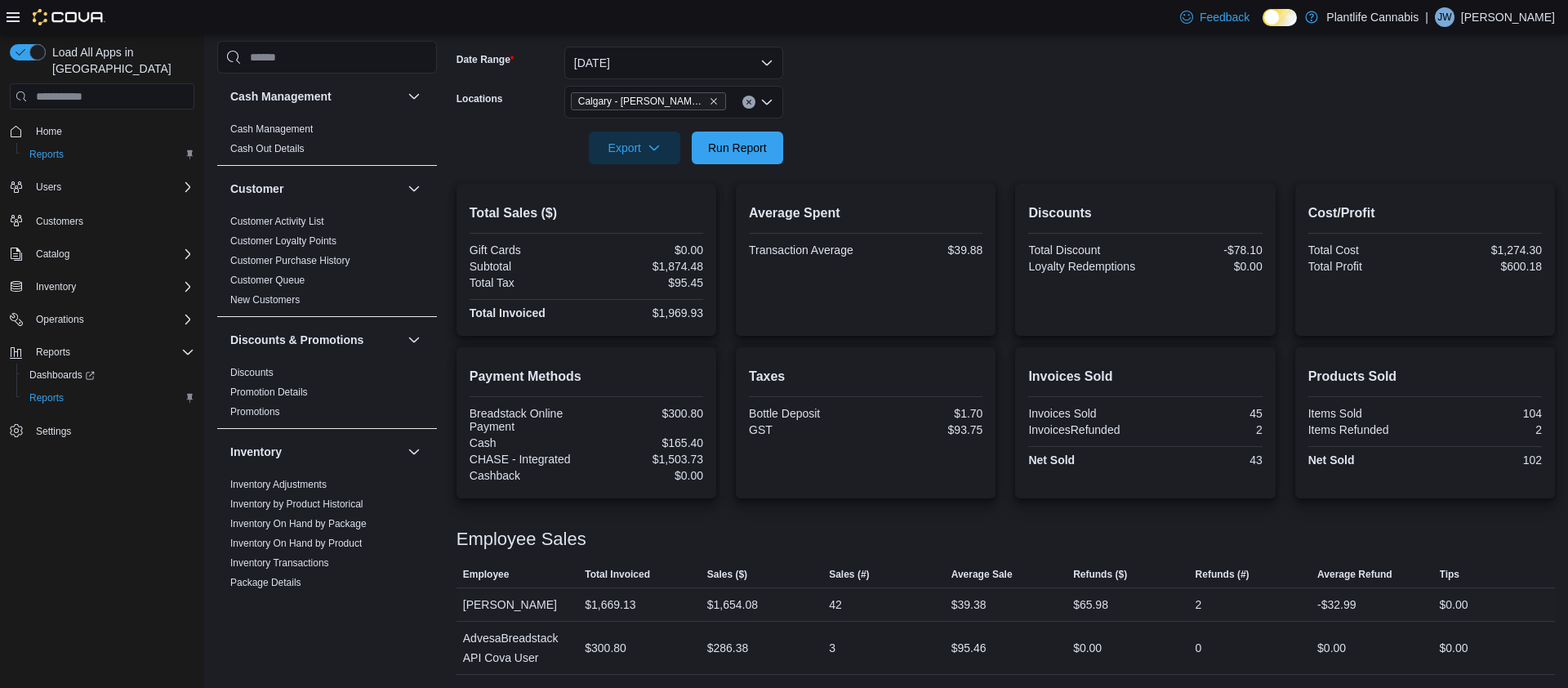
click at [730, 606] on div "$1,654.08" at bounding box center [732, 604] width 51 height 20
copy div "1,654.08"
click at [738, 147] on span "Run Report" at bounding box center [737, 146] width 59 height 16
click at [725, 154] on span "Run Report" at bounding box center [737, 146] width 59 height 16
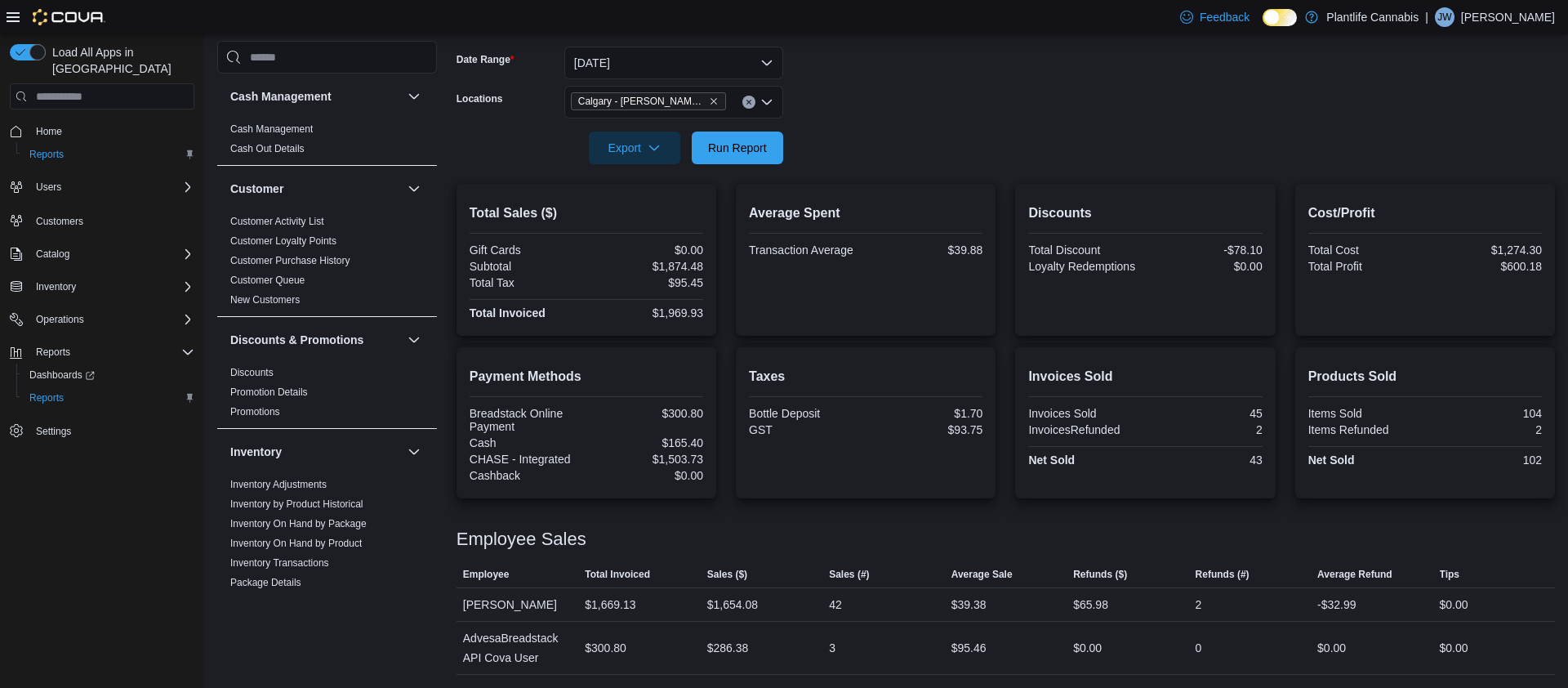
click at [970, 599] on div "$39.38" at bounding box center [969, 604] width 35 height 20
click at [1001, 591] on div "$39.38" at bounding box center [1006, 604] width 121 height 33
click at [987, 599] on div "$39.38" at bounding box center [969, 604] width 35 height 20
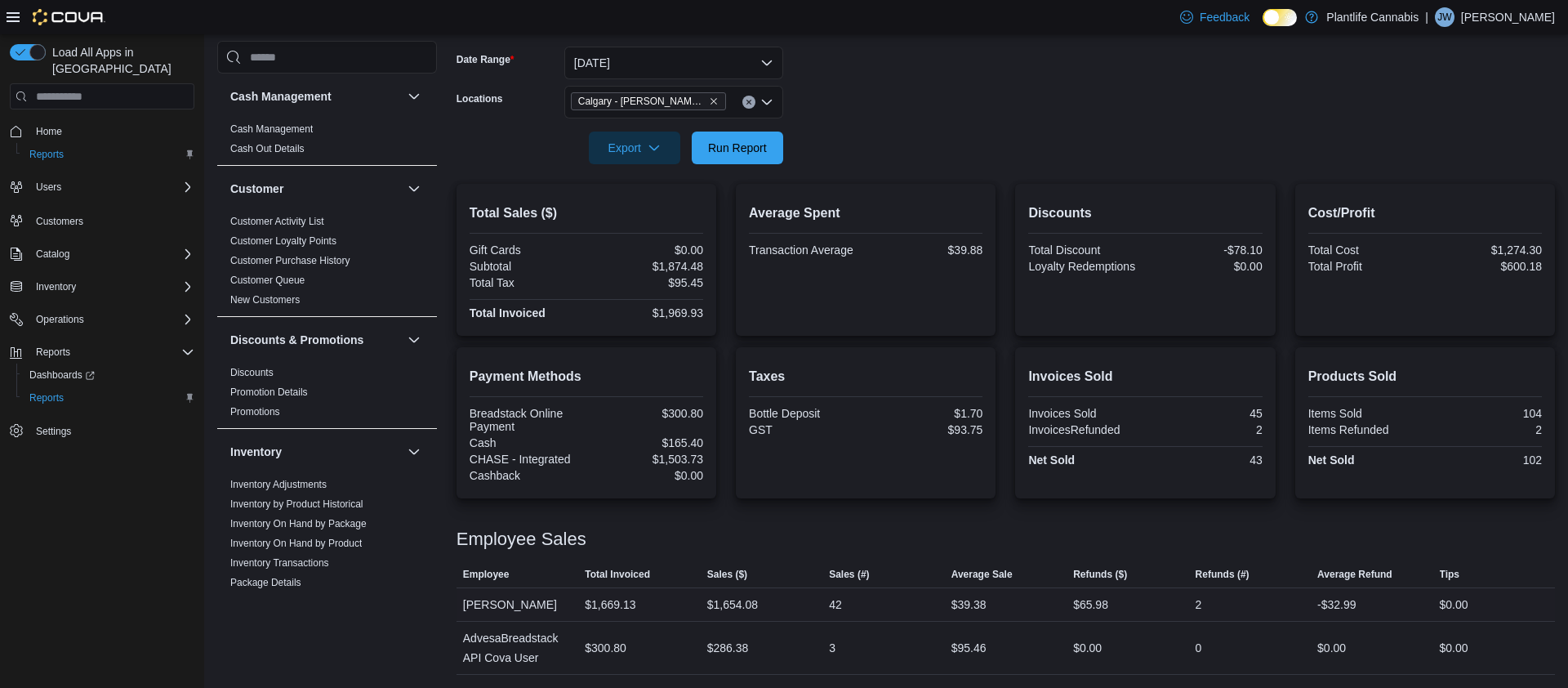
click at [966, 606] on div "$39.38" at bounding box center [969, 604] width 35 height 20
copy div "39.38"
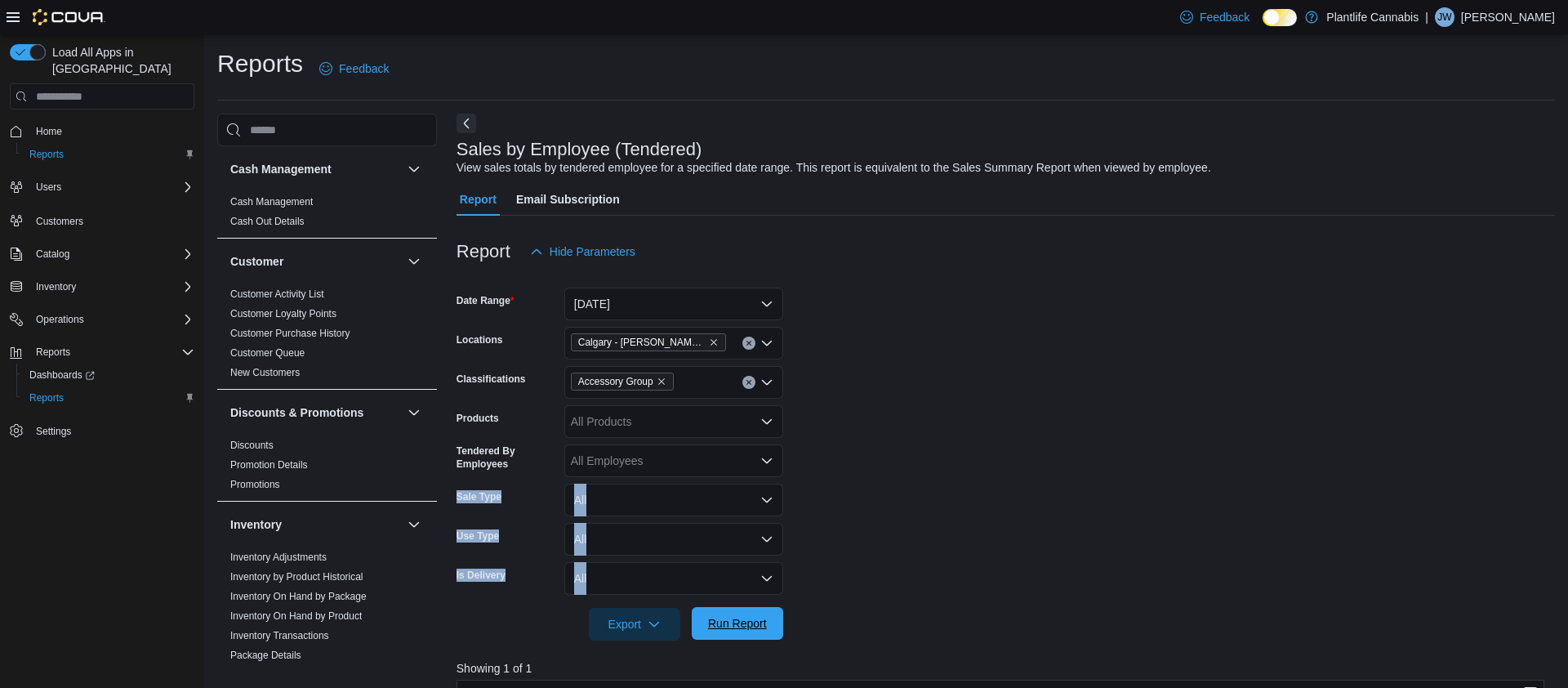
click at [749, 613] on span "Run Report" at bounding box center [738, 622] width 72 height 33
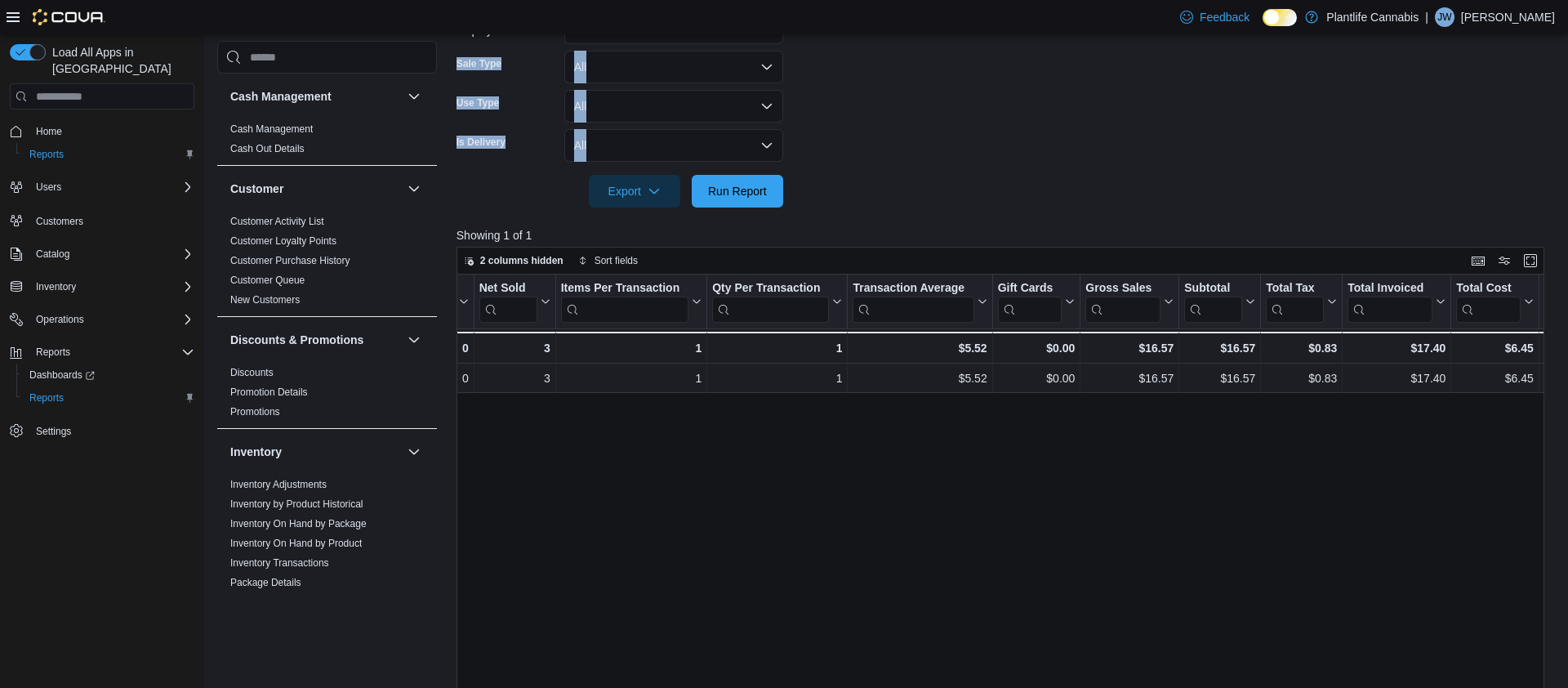
scroll to position [434, 0]
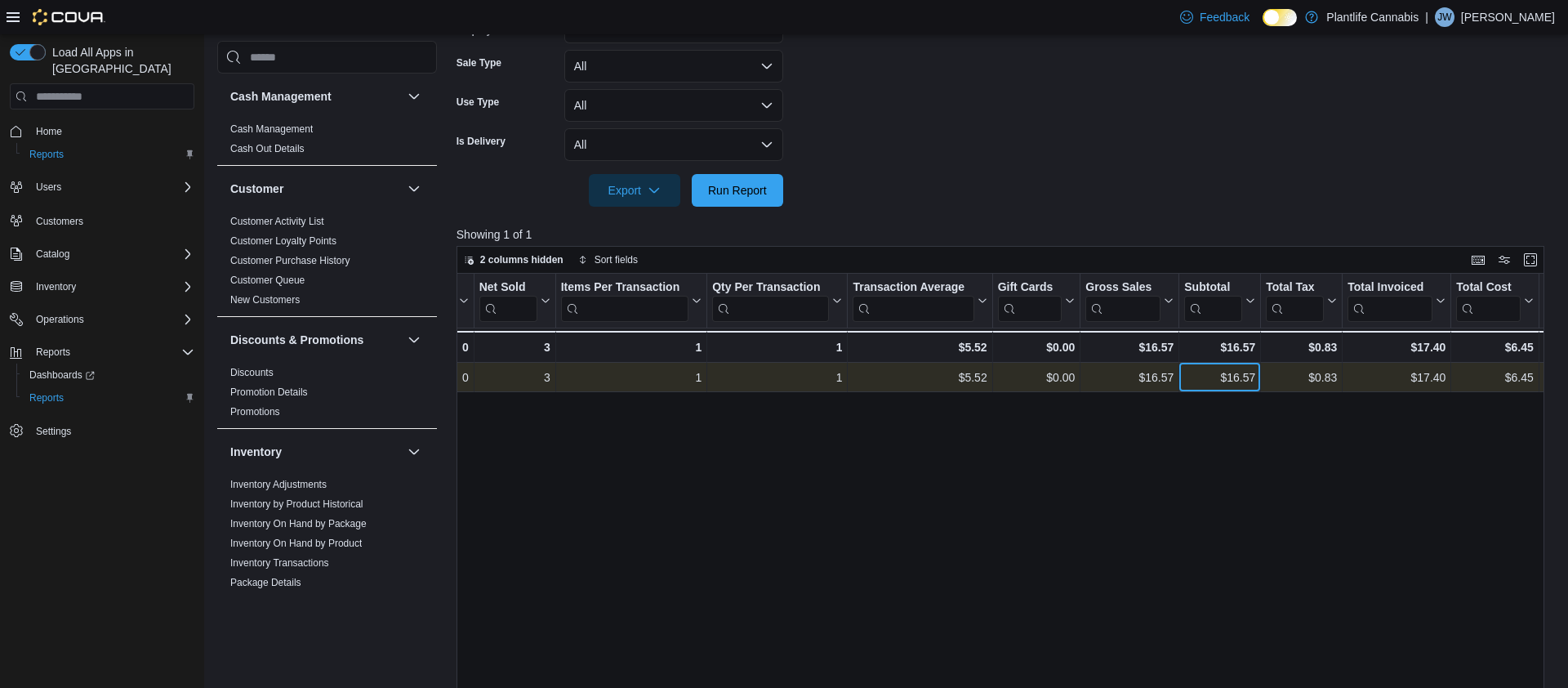
click at [1248, 379] on div "$16.57" at bounding box center [1219, 377] width 71 height 20
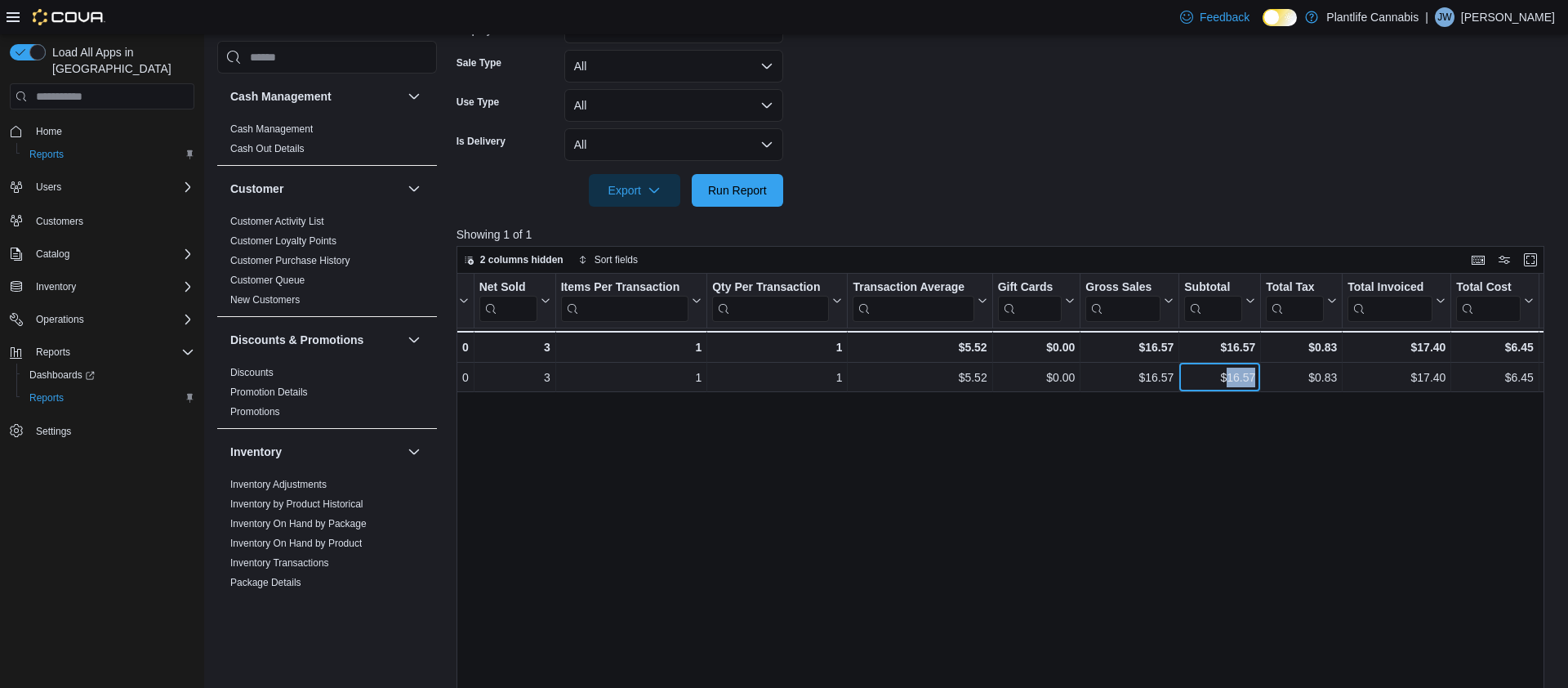
copy div "16.57"
